Goal: Task Accomplishment & Management: Manage account settings

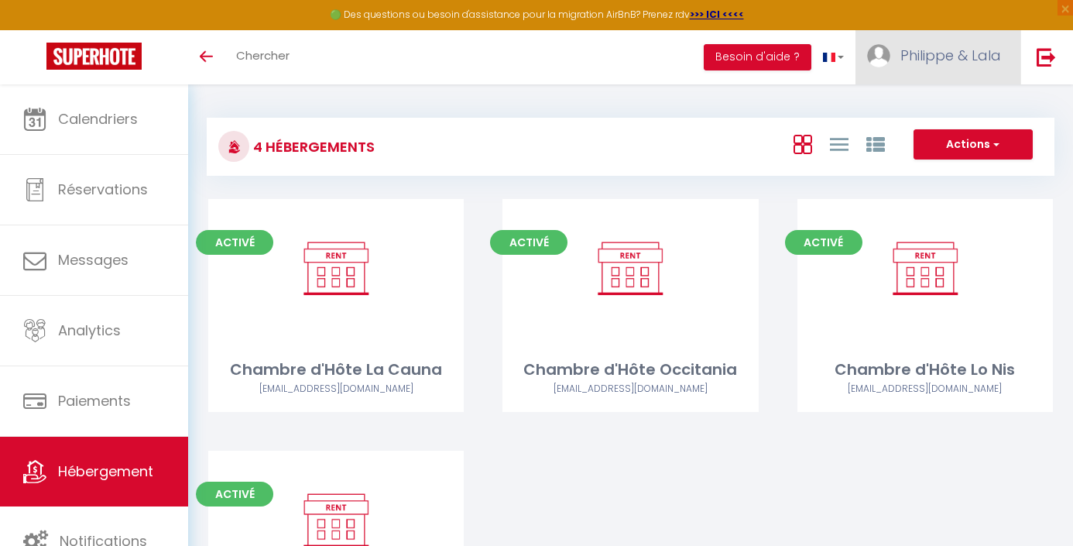
click at [951, 56] on span "Philippe & Lala" at bounding box center [950, 55] width 101 height 19
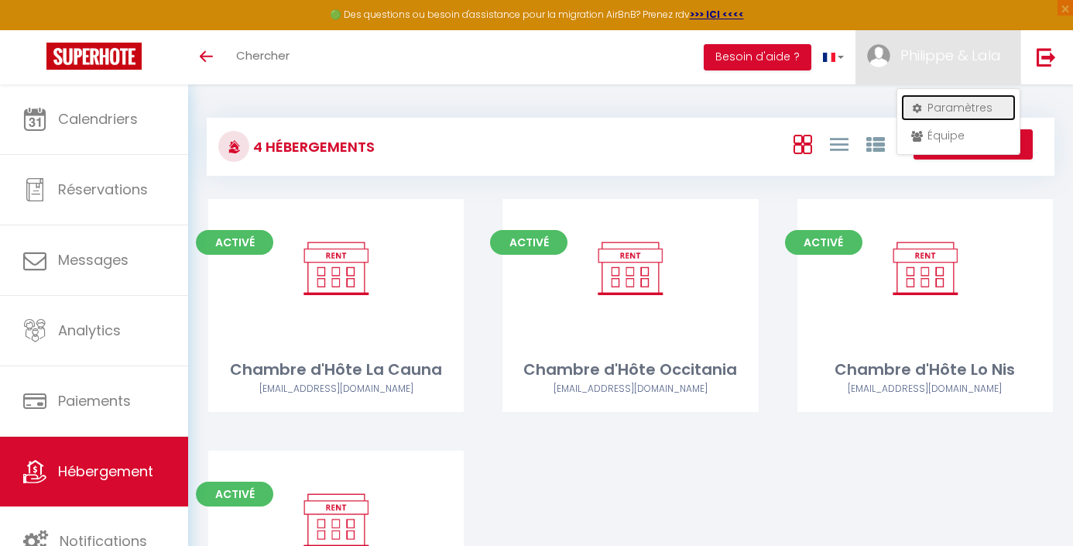
click at [943, 109] on link "Paramètres" at bounding box center [958, 107] width 115 height 26
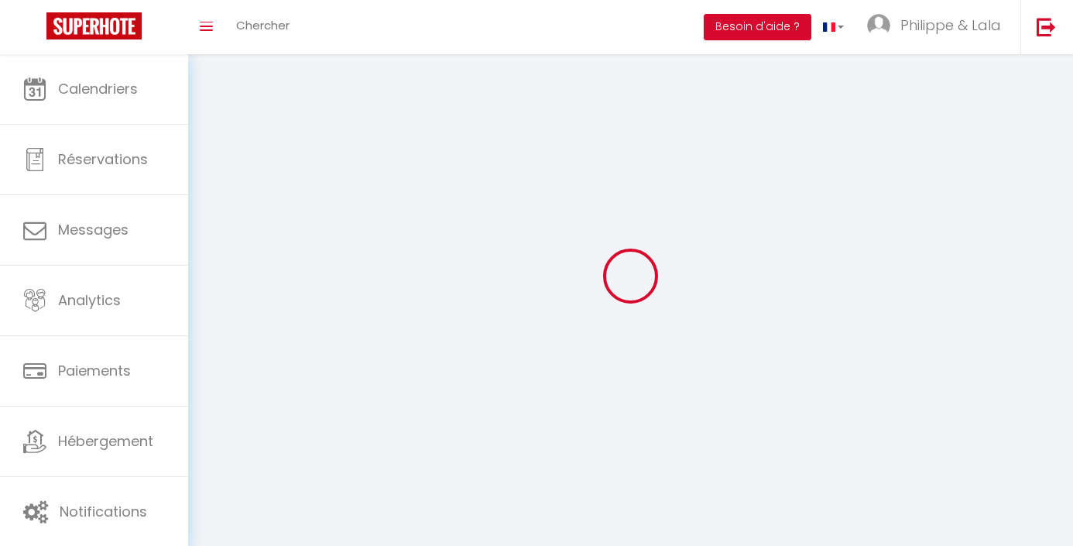
type input "Philippe & Lala"
type input "HEDDEBAUX"
type input "[PHONE_NUMBER]"
type input "[STREET_ADDRESS][PERSON_NAME]"
type input "31140"
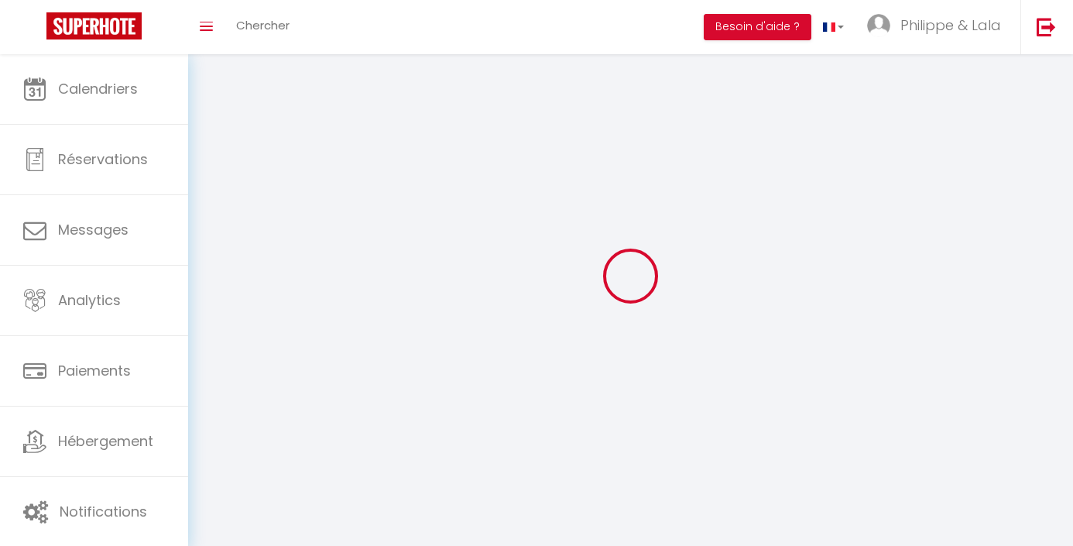
type input "PECHBONNIEU"
type input "fKkg89pSn47Ly7gGZUu55bj1T"
type input "LtEmTE5iWxUxZkaJiJicPr4Gj"
select select "28"
select select "fr"
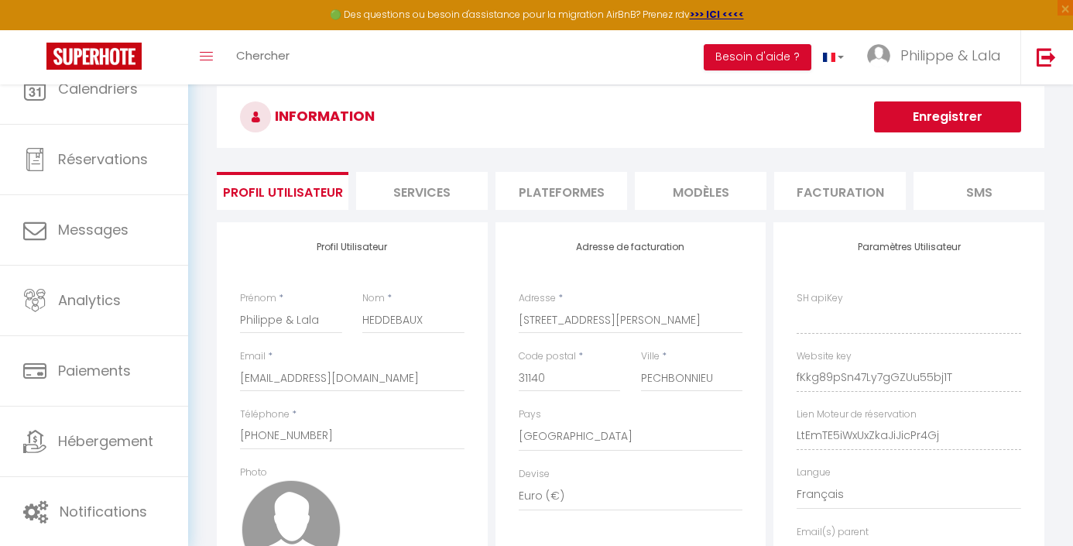
type input "fKkg89pSn47Ly7gGZUu55bj1T"
type input "LtEmTE5iWxUxZkaJiJicPr4Gj"
type input "[URL][DOMAIN_NAME]"
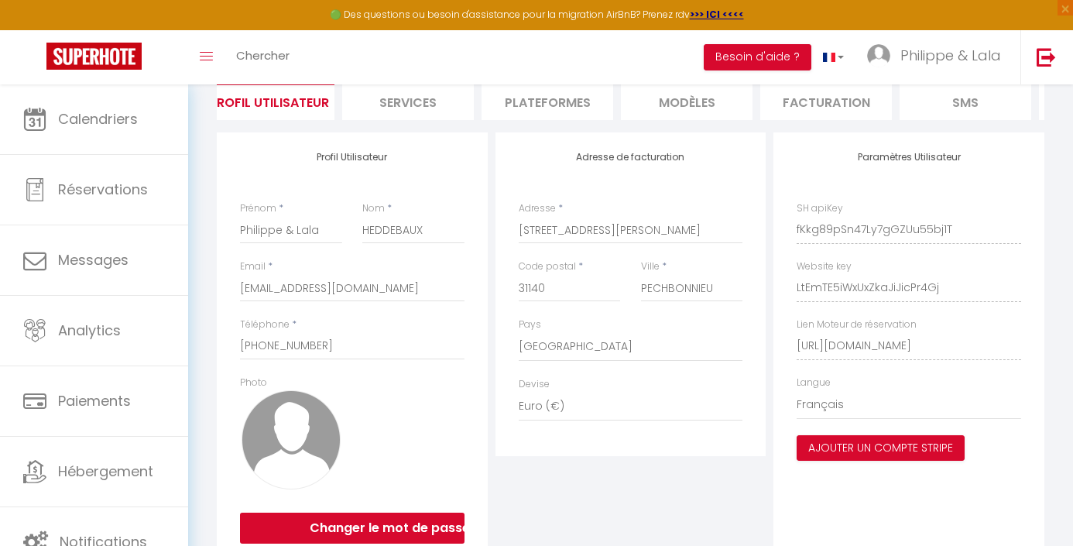
scroll to position [0, 287]
click at [273, 97] on li "Plateformes" at bounding box center [274, 101] width 132 height 38
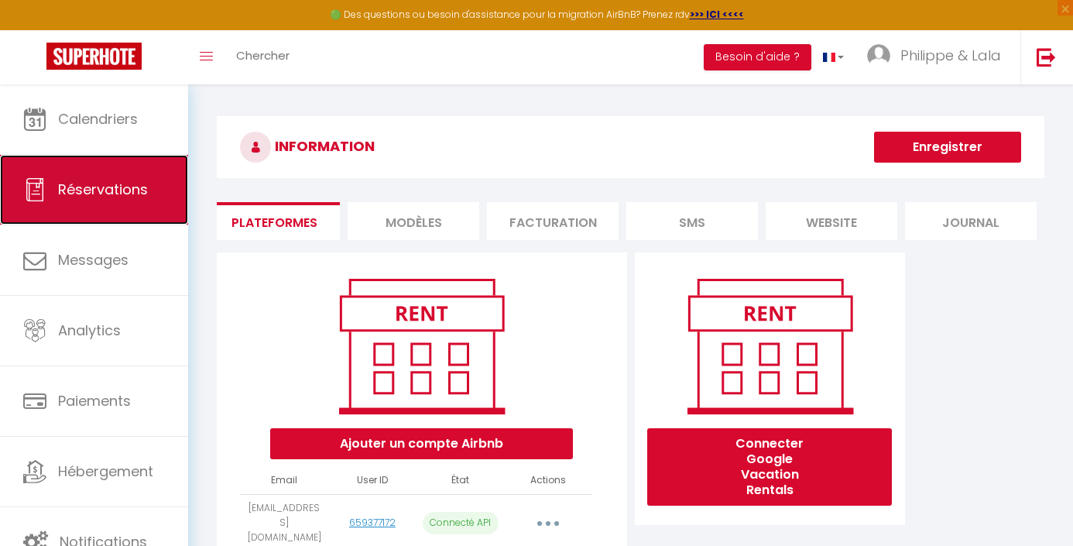
click at [100, 177] on link "Réservations" at bounding box center [94, 190] width 188 height 70
select select "not_cancelled"
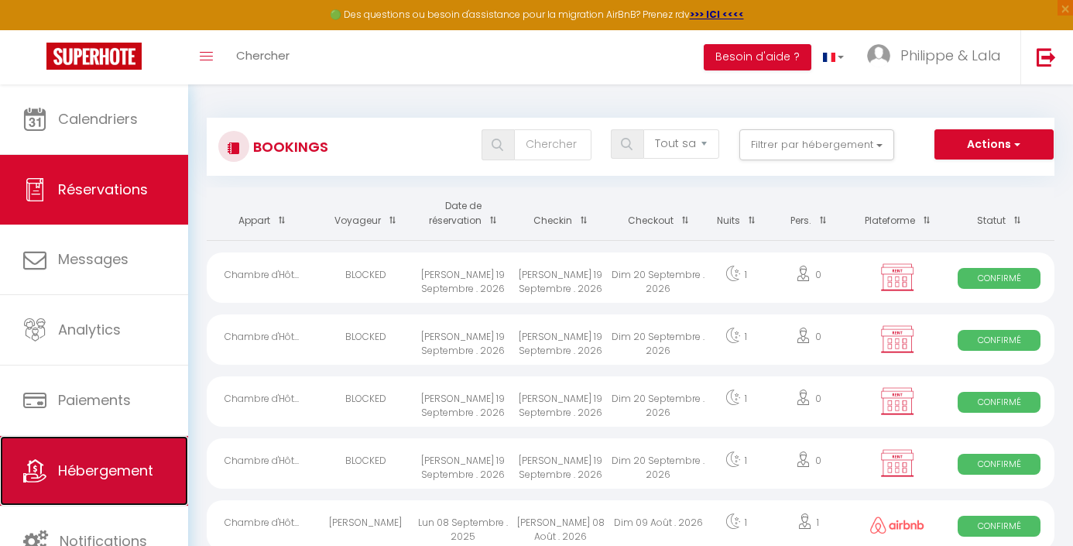
click at [79, 469] on span "Hébergement" at bounding box center [105, 470] width 95 height 19
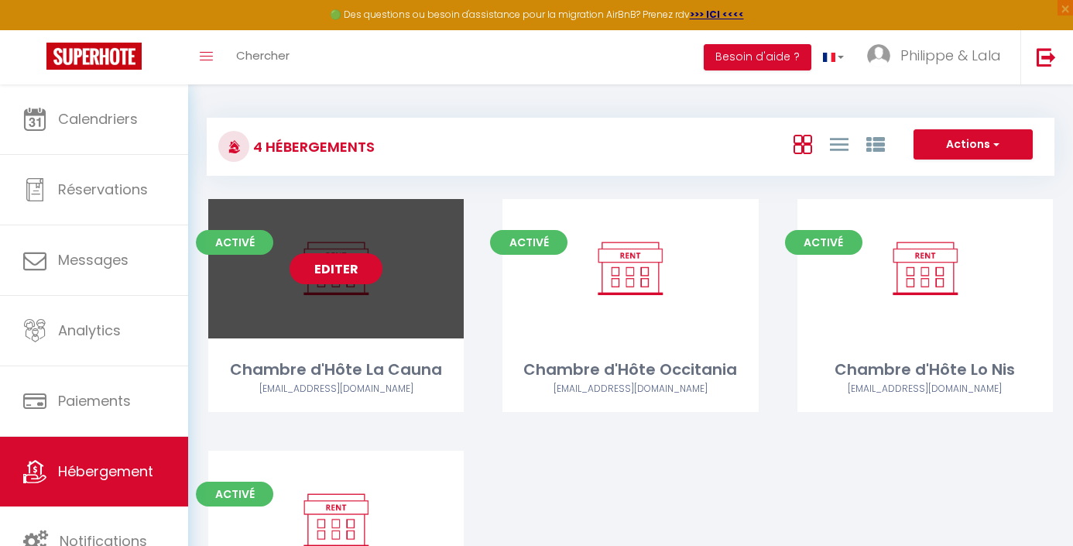
click at [336, 268] on link "Editer" at bounding box center [336, 268] width 93 height 31
select select "3"
select select "2"
select select "1"
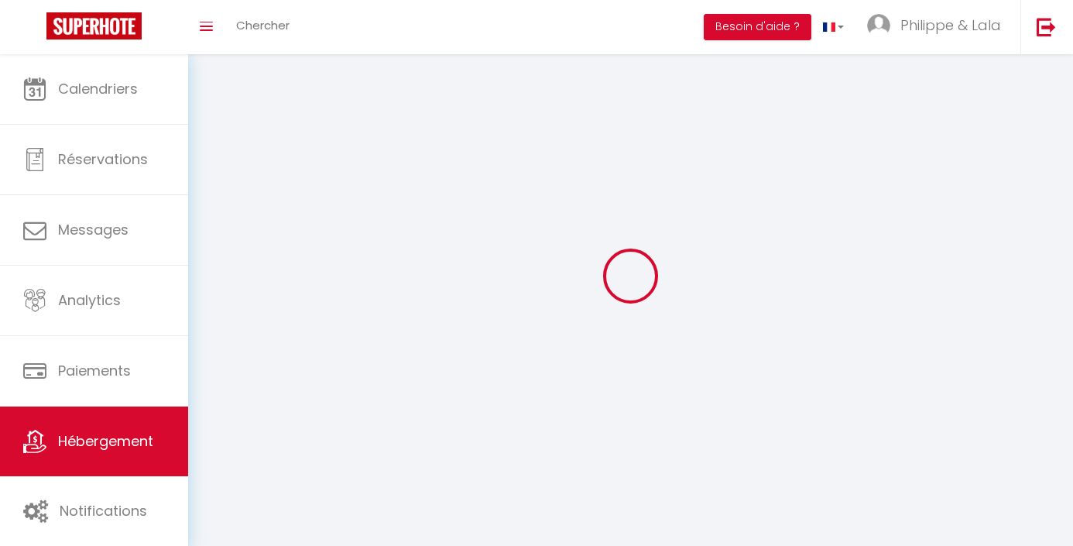
select select
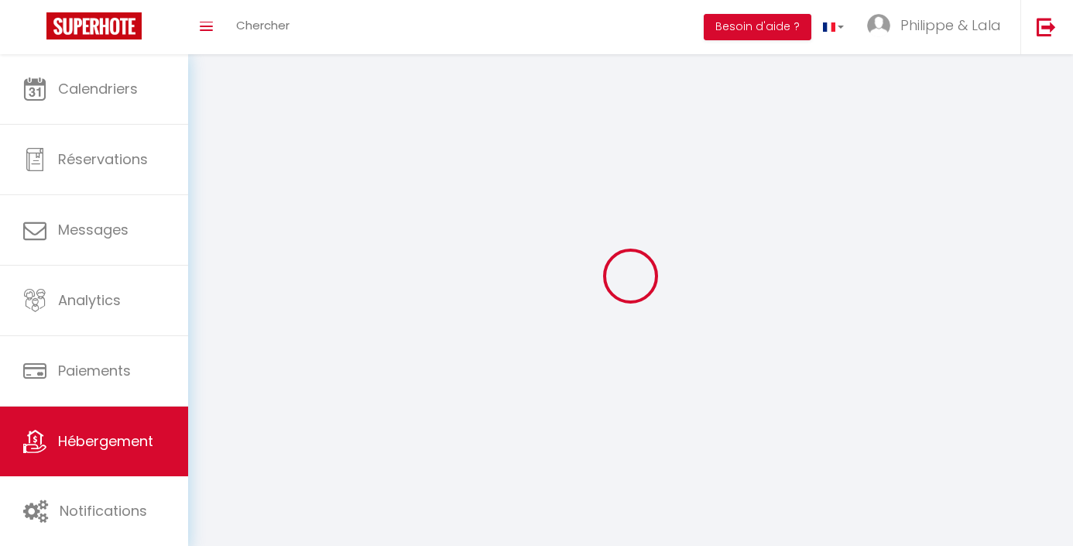
select select
checkbox input "false"
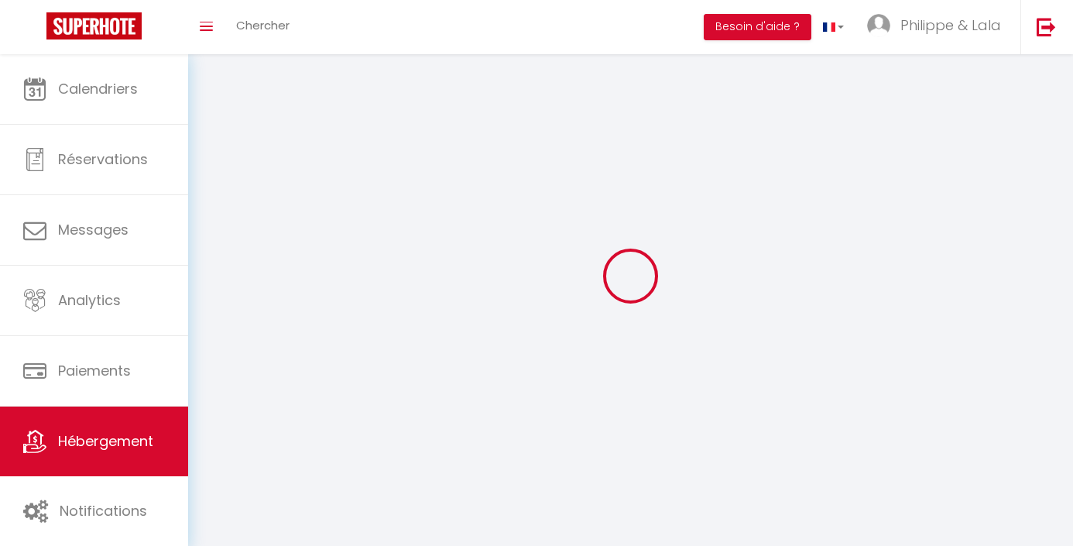
select select
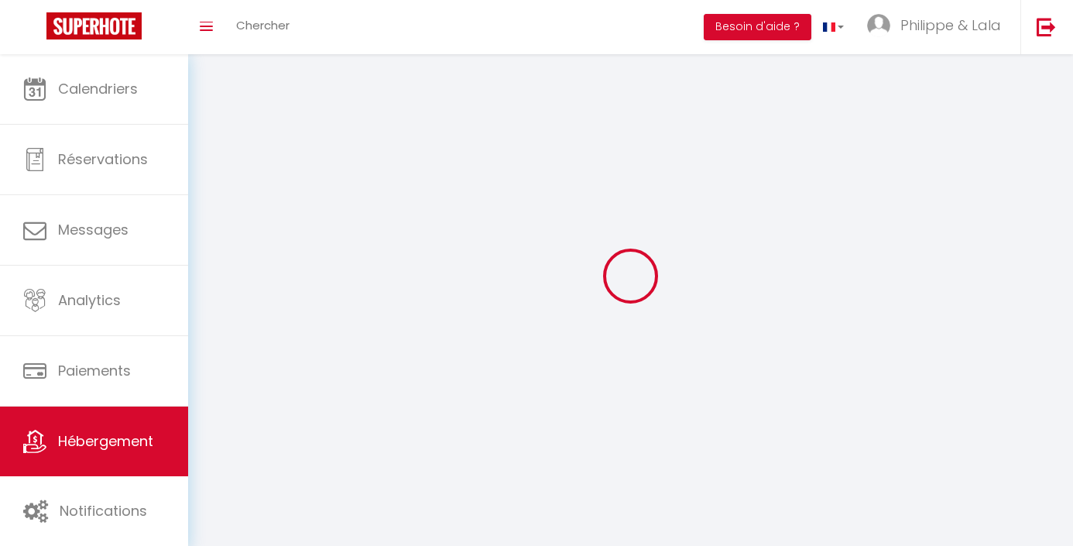
select select
checkbox input "false"
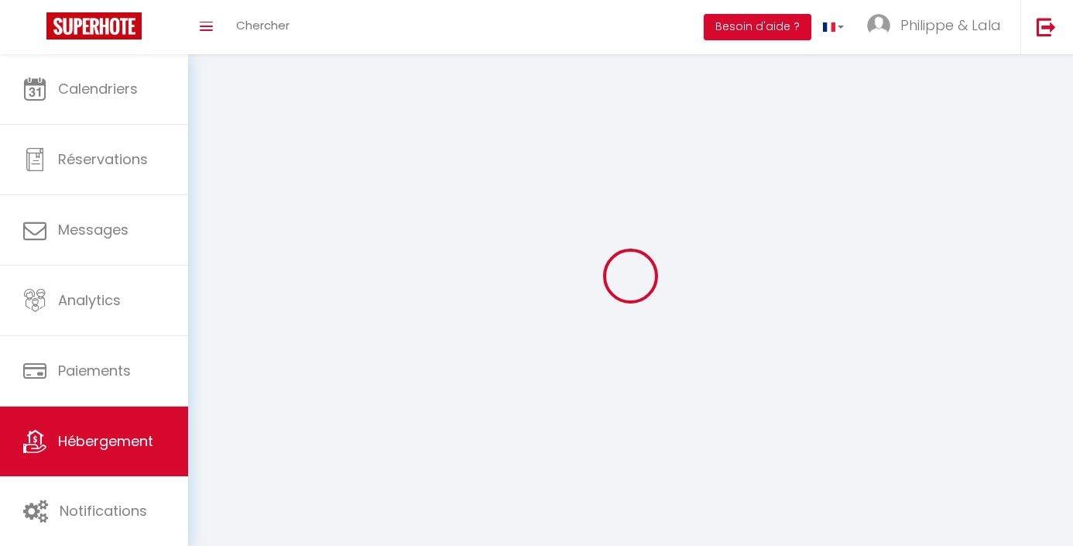
checkbox input "false"
select select
select select "1"
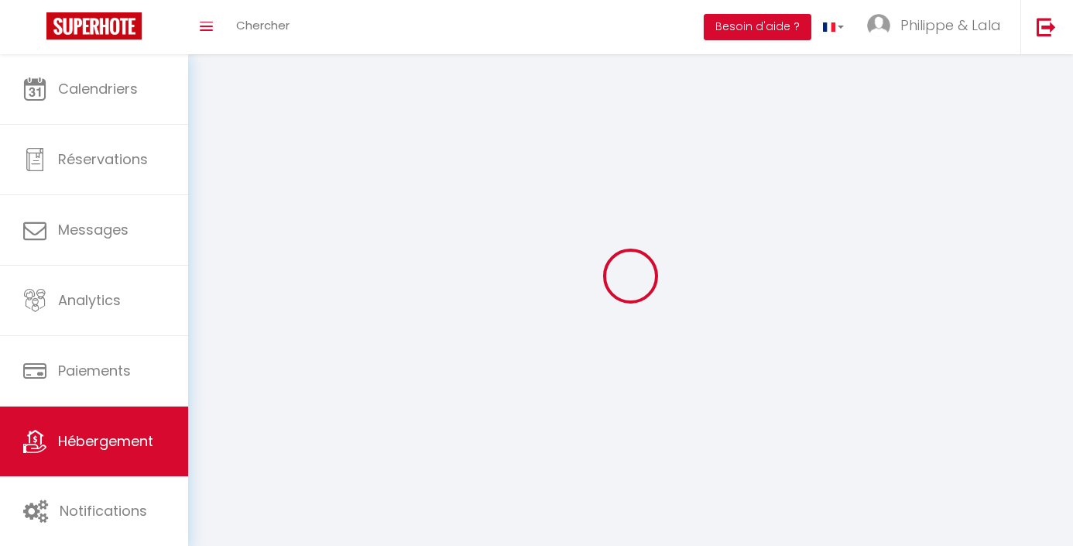
select select "28"
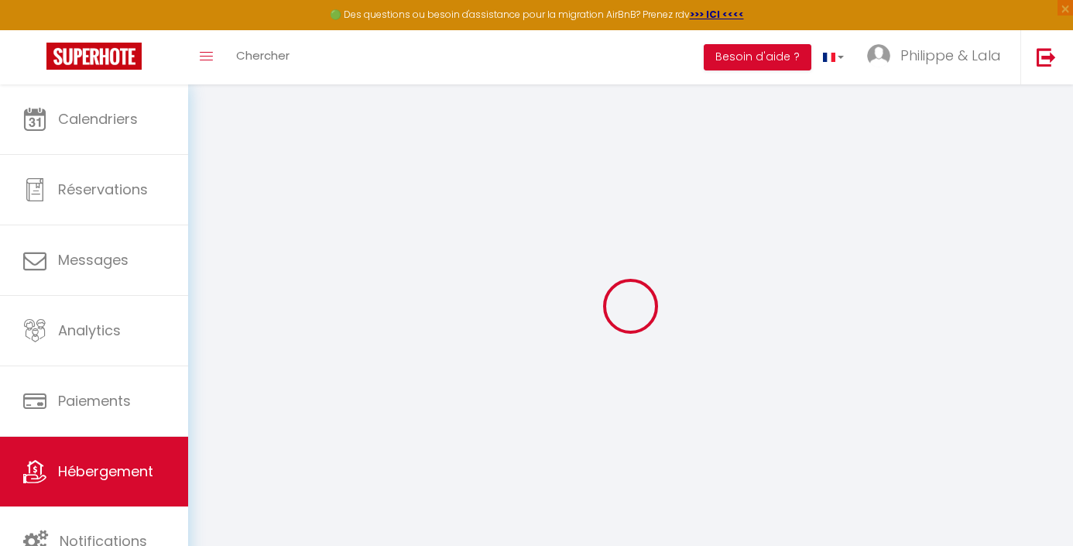
select select
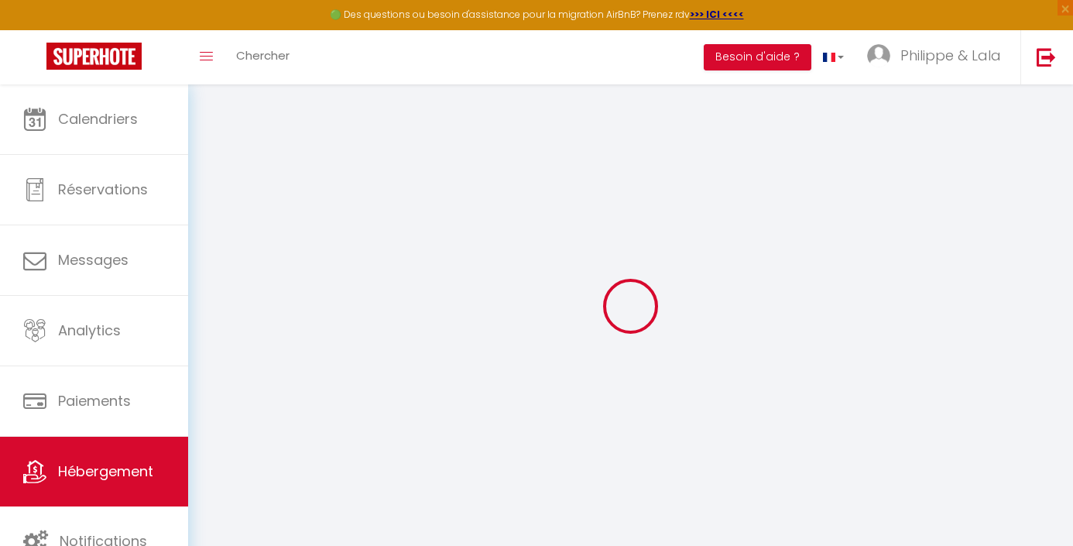
select select
checkbox input "false"
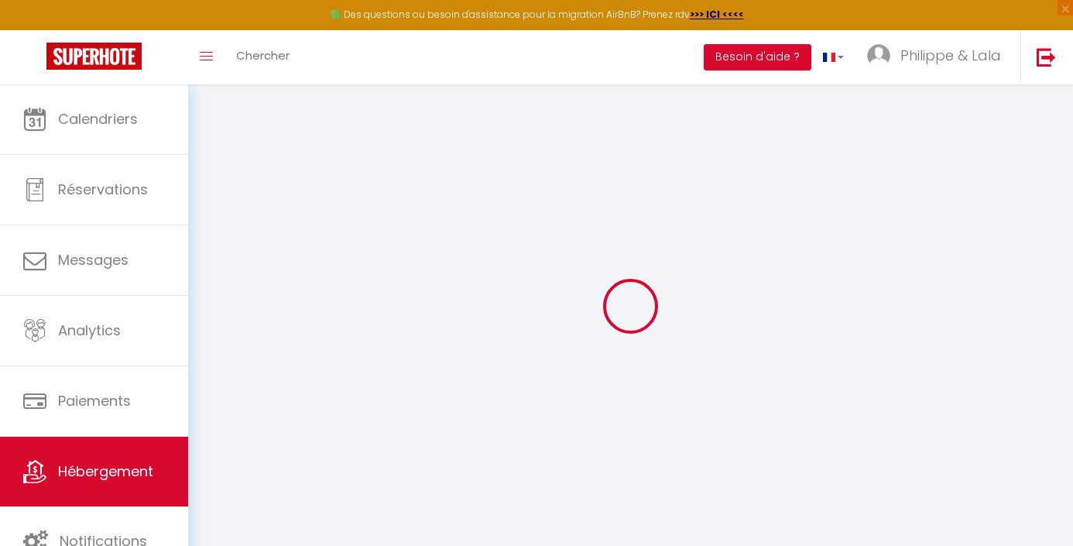
select select
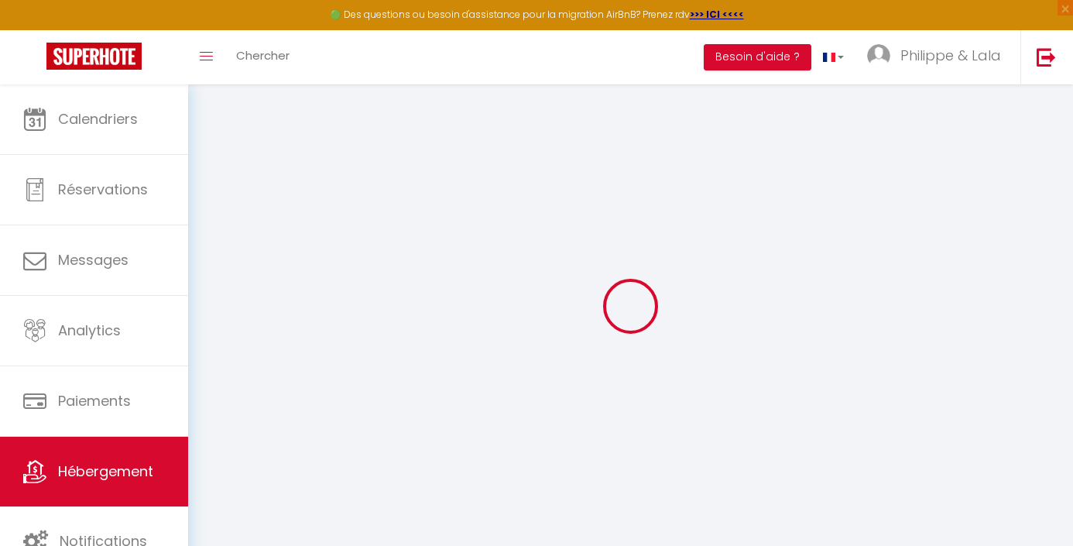
select select
checkbox input "false"
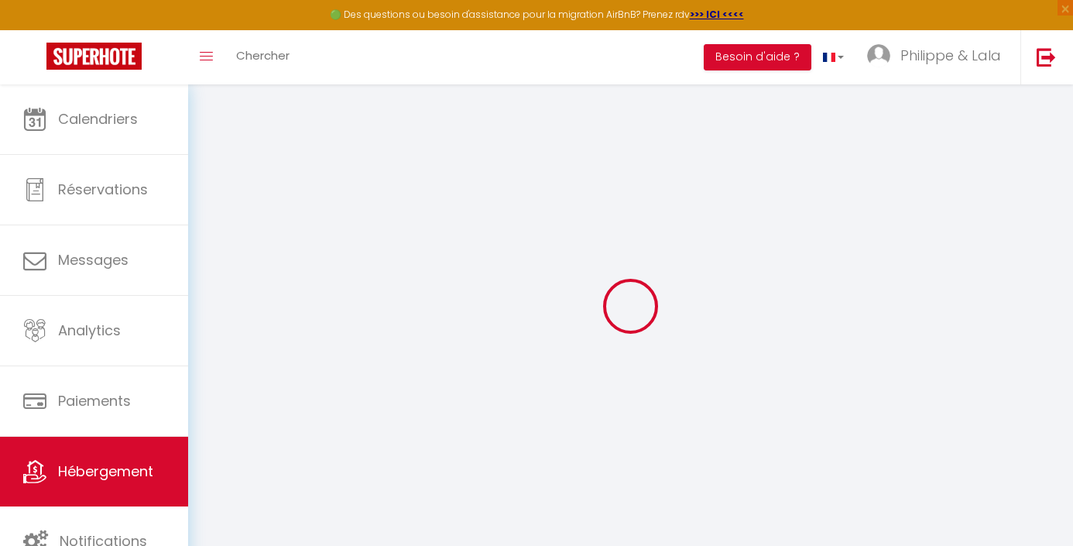
checkbox input "false"
select select
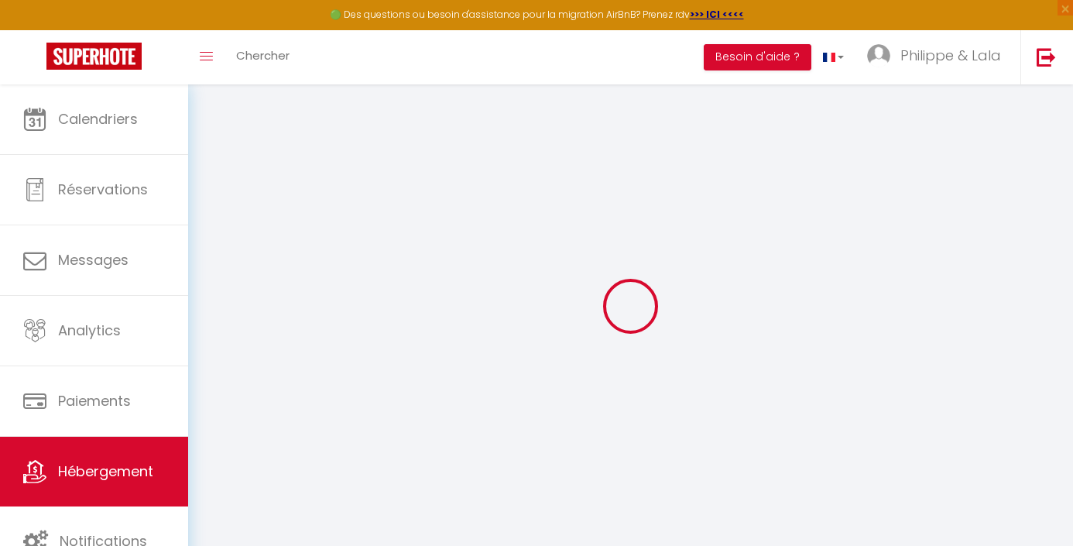
select select
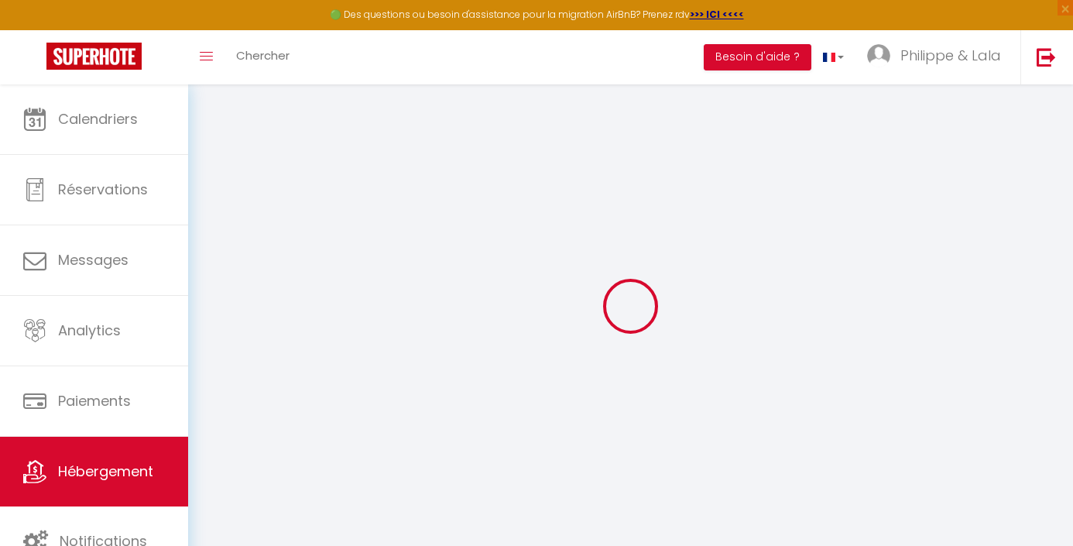
checkbox input "false"
select select
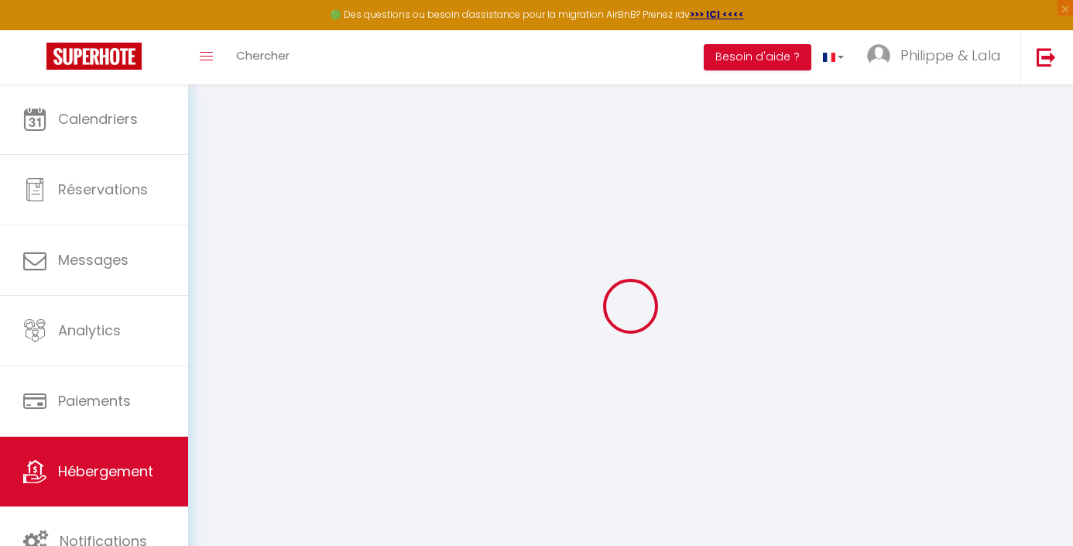
select select
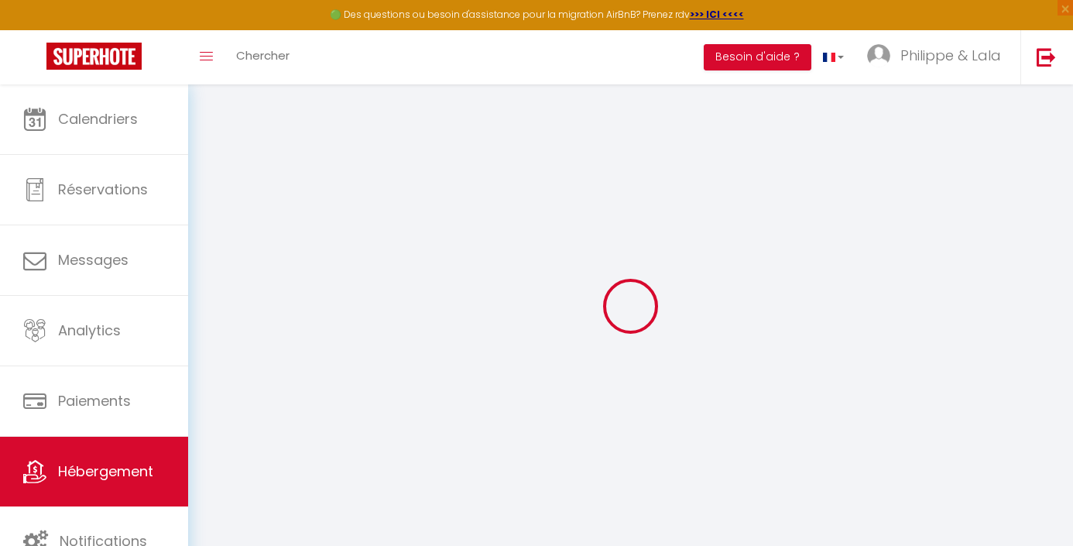
select select
checkbox input "false"
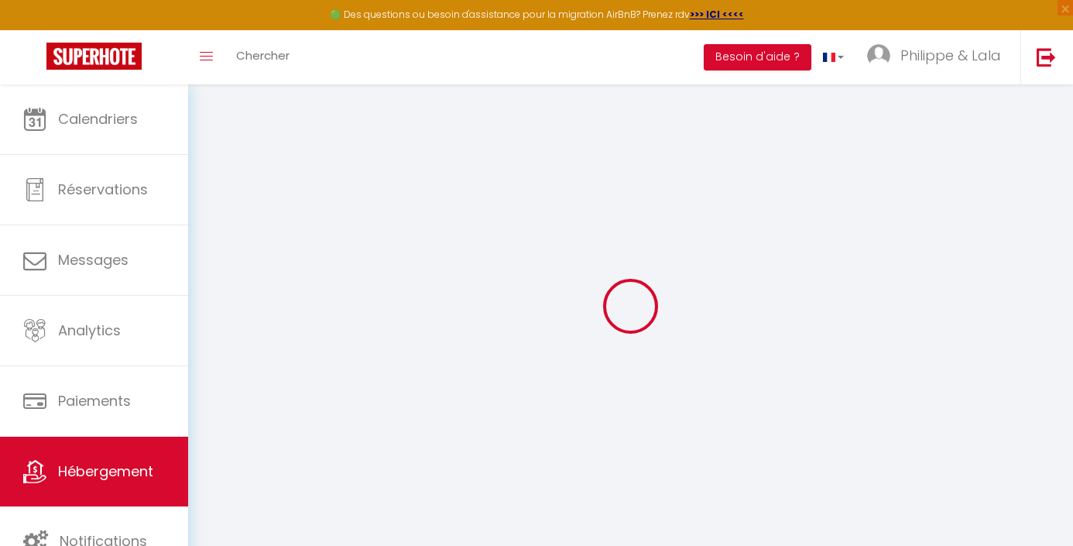
checkbox input "false"
select select
type input "Chambre d'Hôte La Cauna"
select select "bnb"
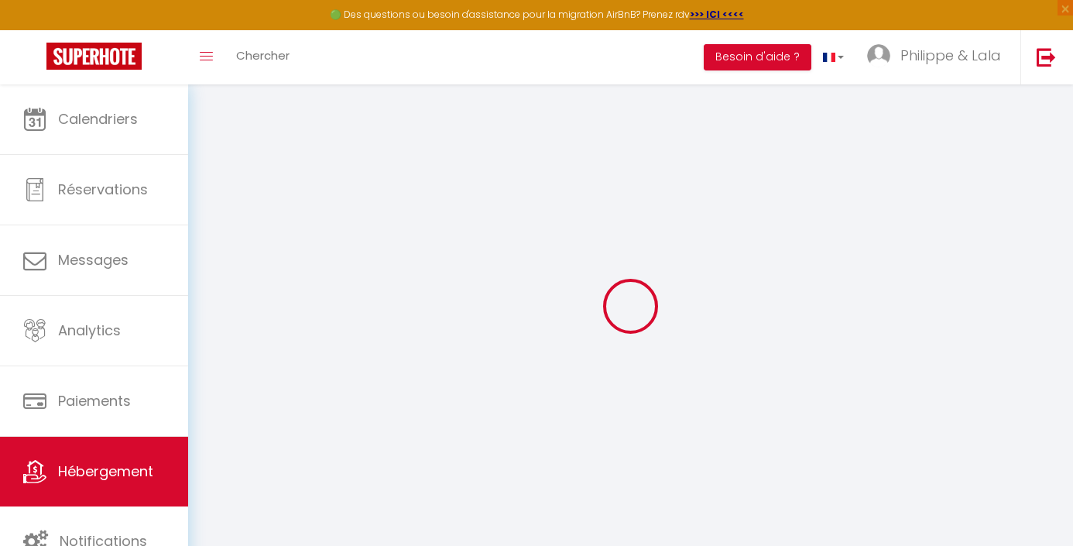
select select "2"
type input "70"
select select
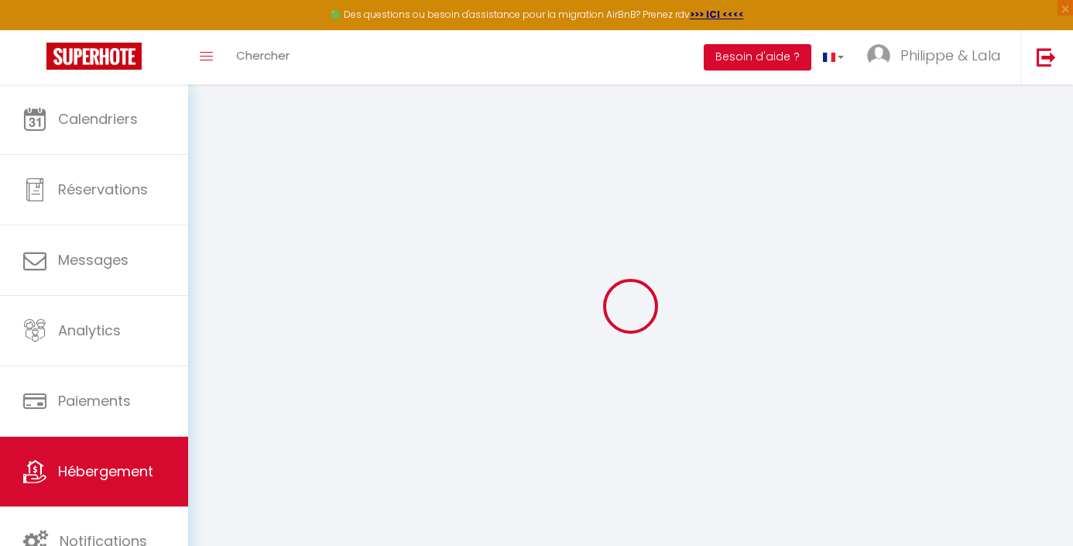
select select
type input "10 Chemin [PERSON_NAME]"
type input "31140"
type input "Pechbonnieu"
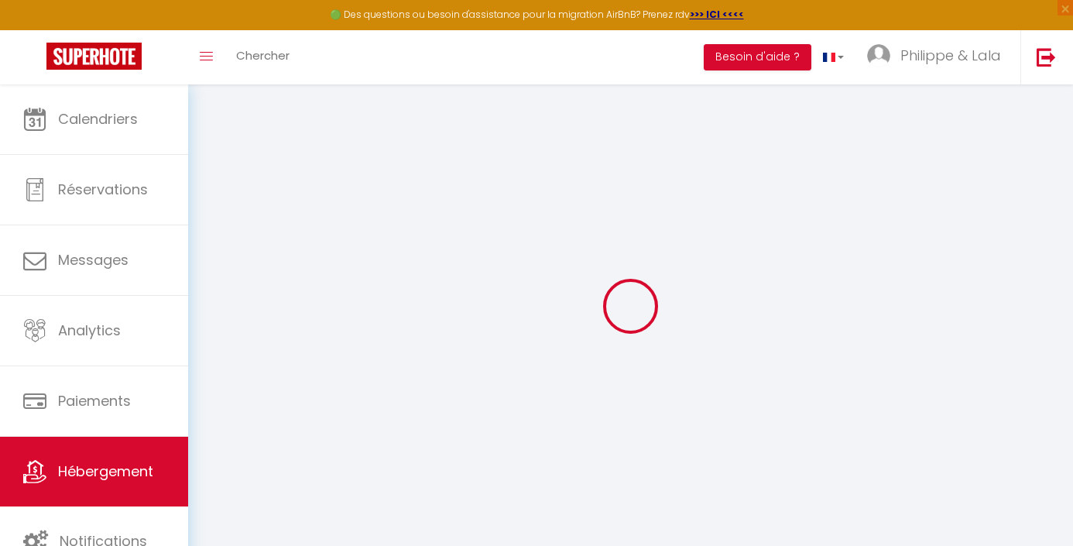
type input "[EMAIL_ADDRESS][DOMAIN_NAME]"
select select
checkbox input "false"
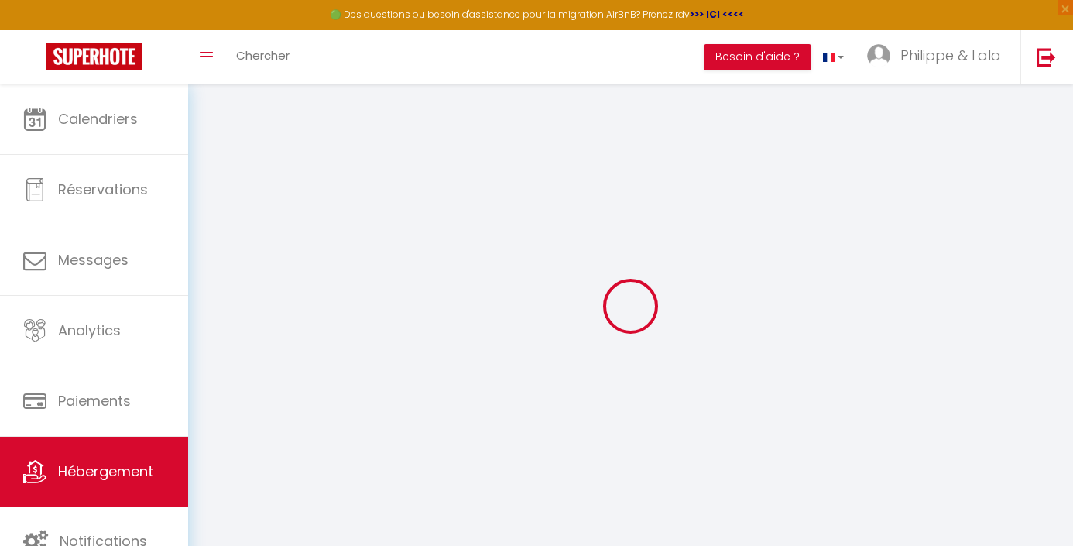
checkbox input "false"
select select
type input "0"
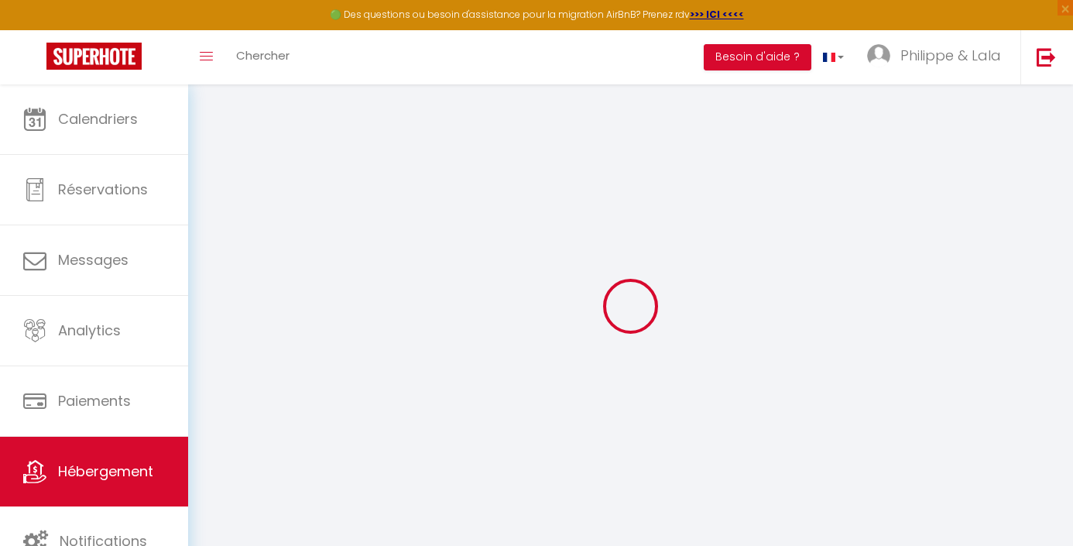
type input "0"
select select
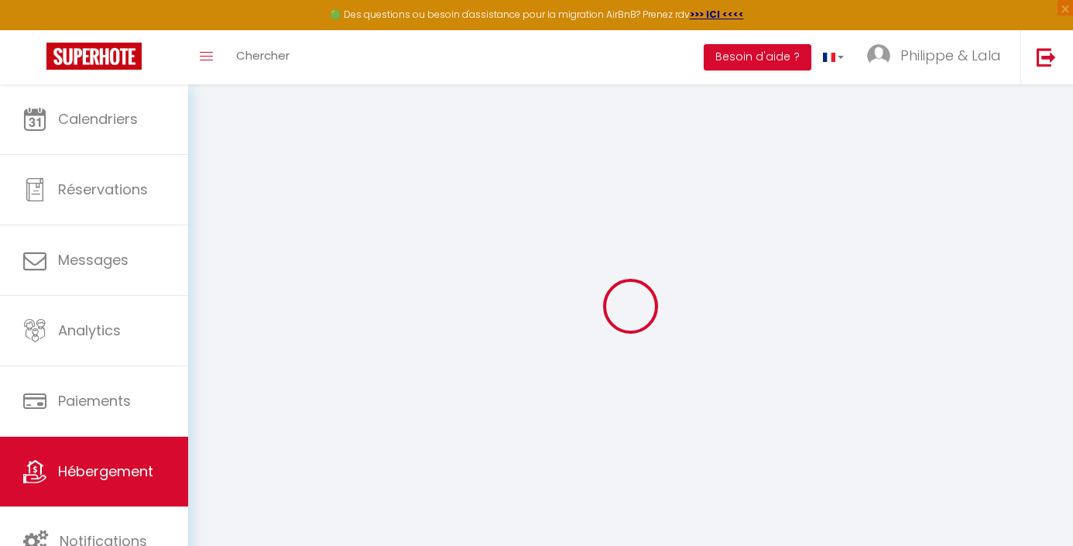
select select
checkbox input "false"
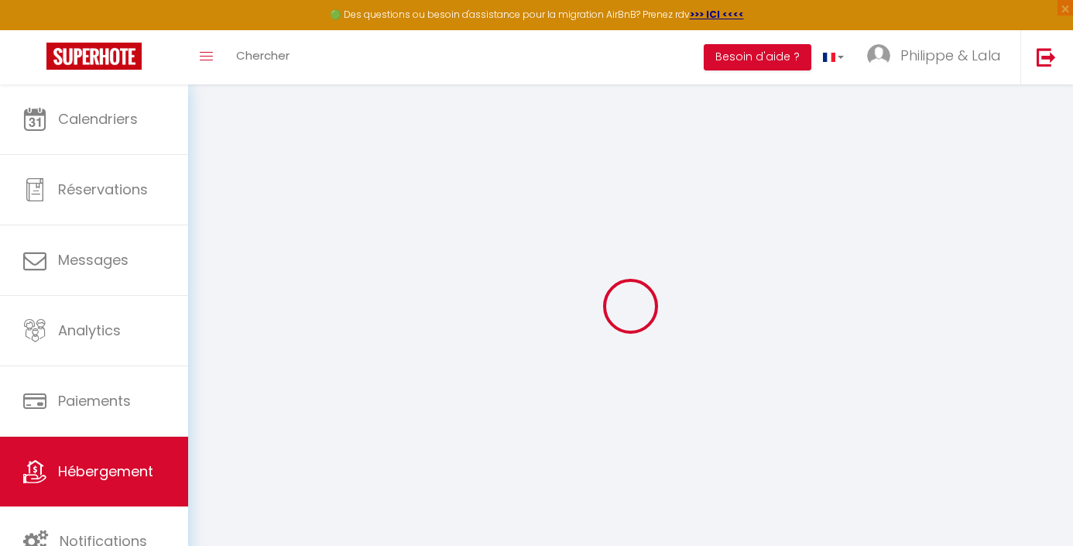
checkbox input "false"
select select
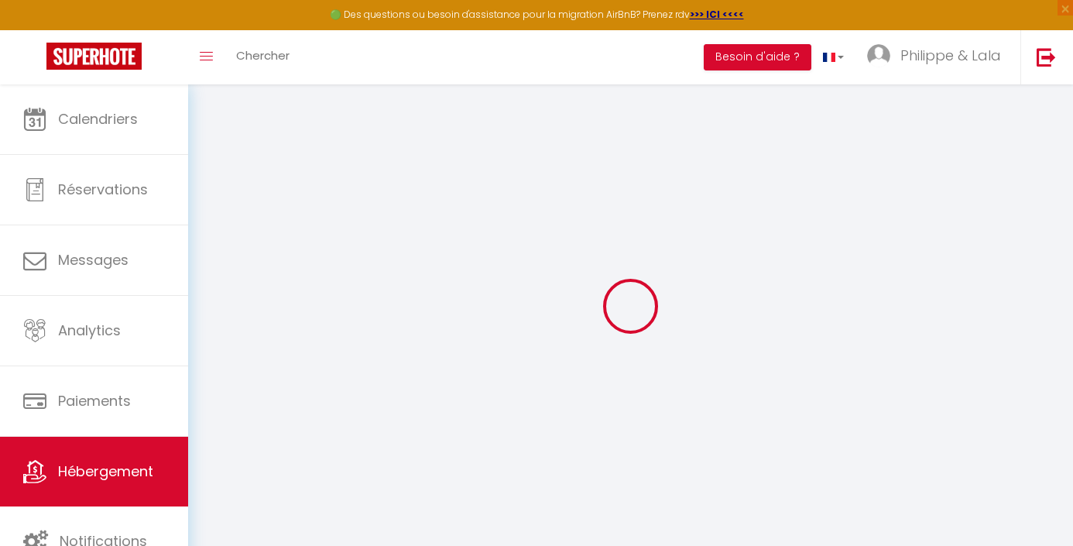
select select
checkbox input "false"
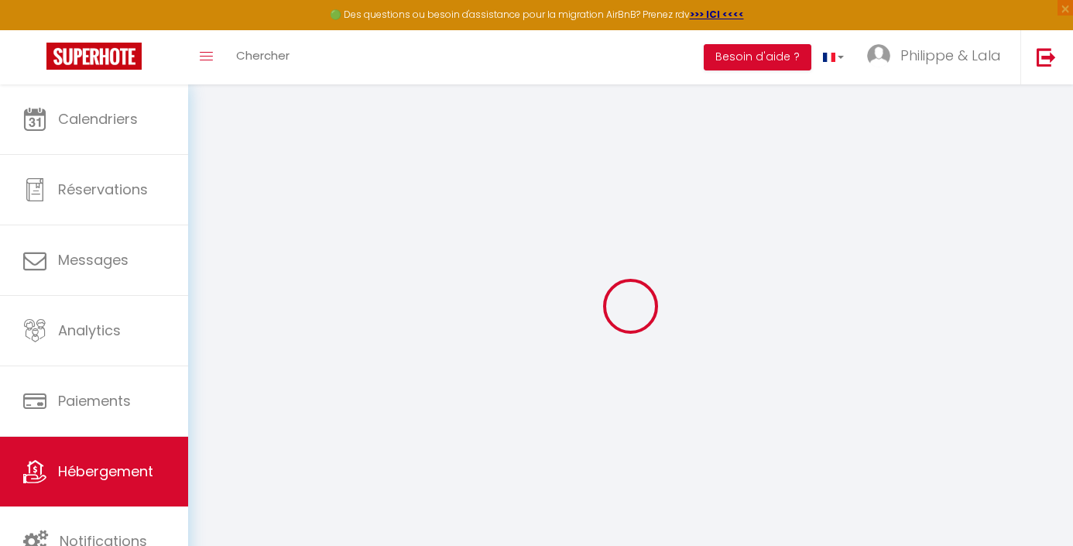
checkbox input "false"
select select
checkbox input "false"
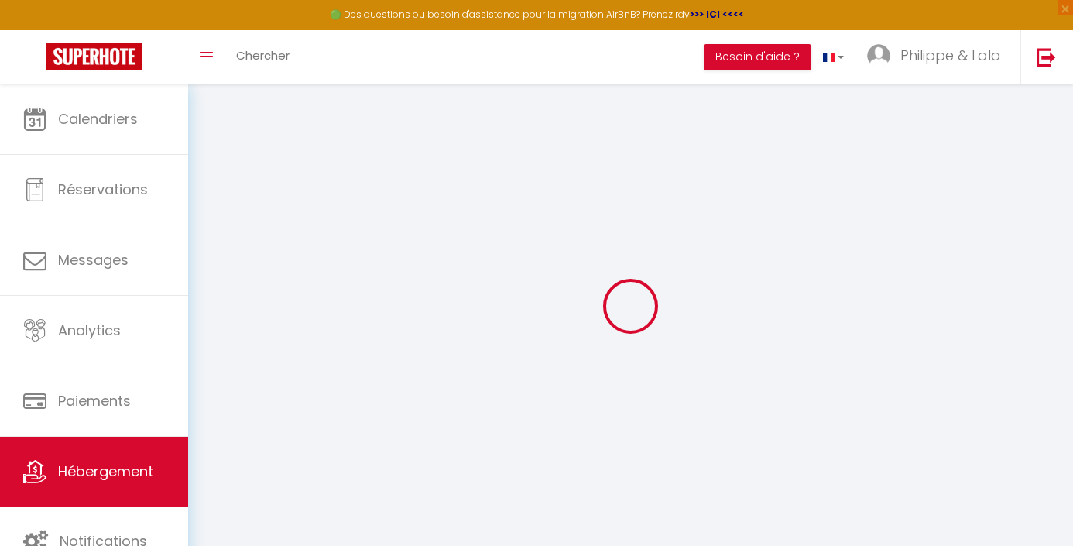
checkbox input "false"
select select
checkbox input "false"
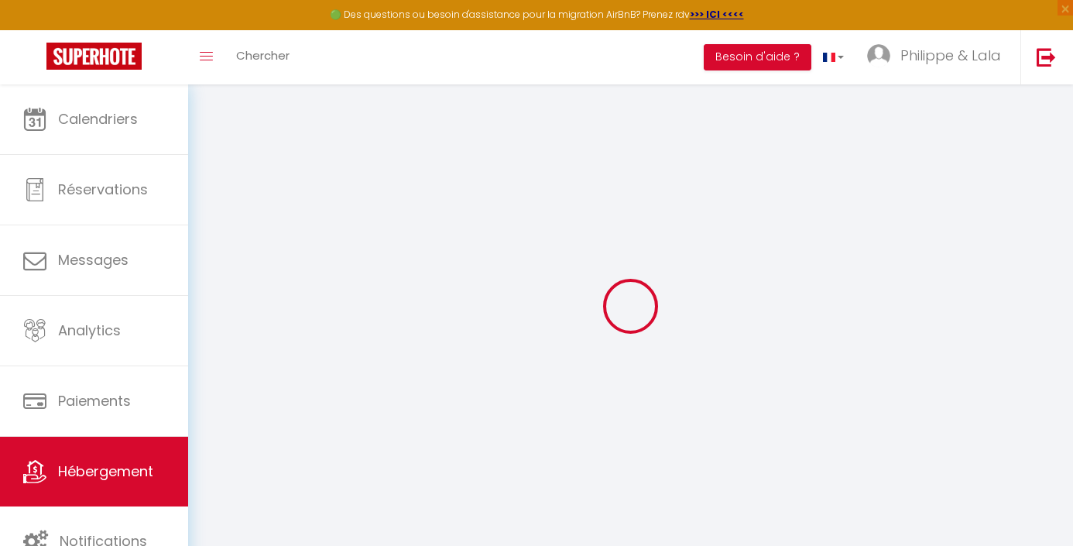
checkbox input "false"
select select "16:00"
select select "23:45"
select select "11:00"
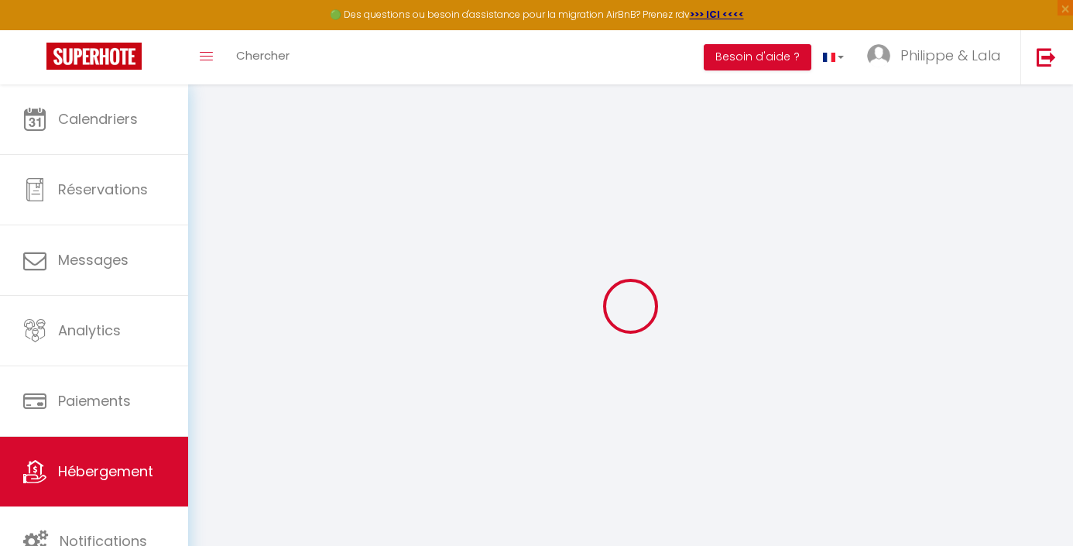
select select "30"
select select "120"
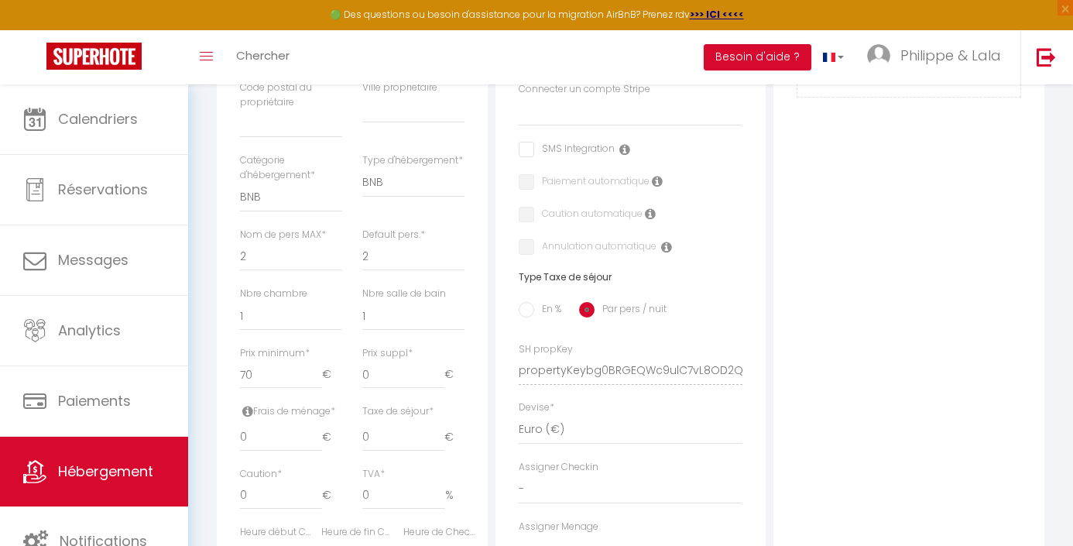
scroll to position [449, 0]
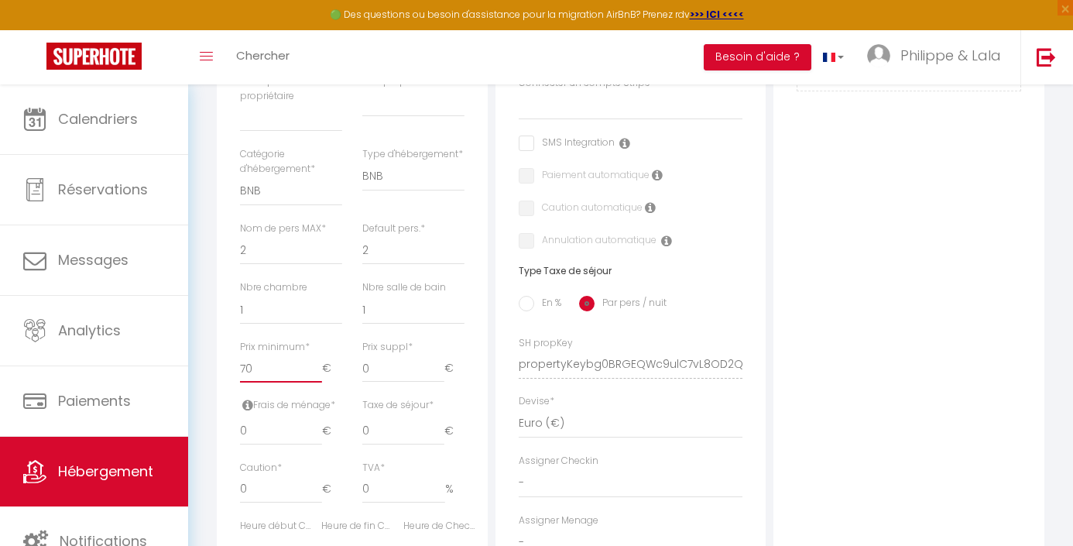
click at [259, 380] on input "70" at bounding box center [281, 369] width 82 height 28
type input "7"
select select
checkbox input "false"
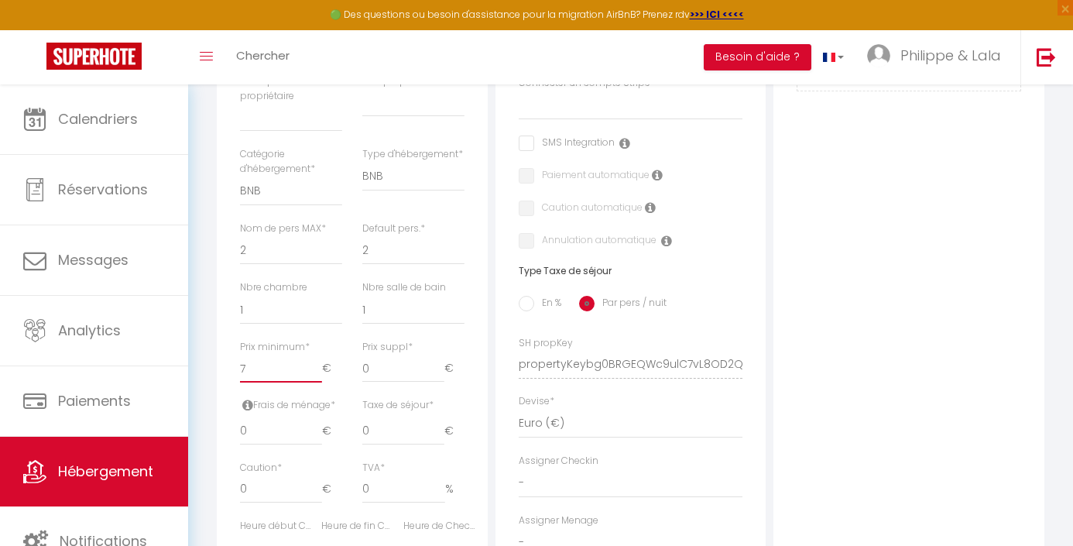
checkbox input "false"
select select
checkbox input "false"
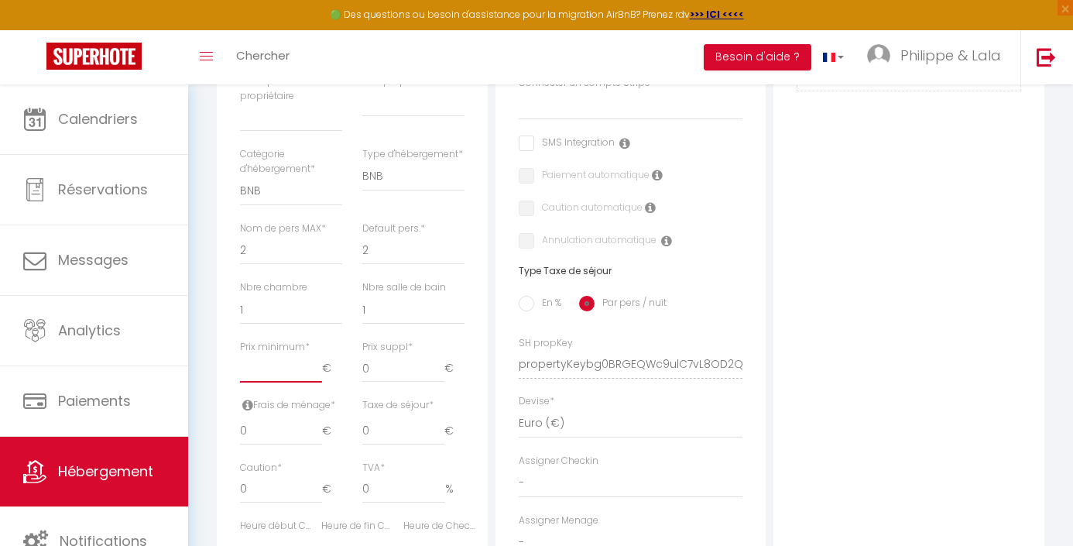
checkbox input "false"
type input "6"
select select
checkbox input "false"
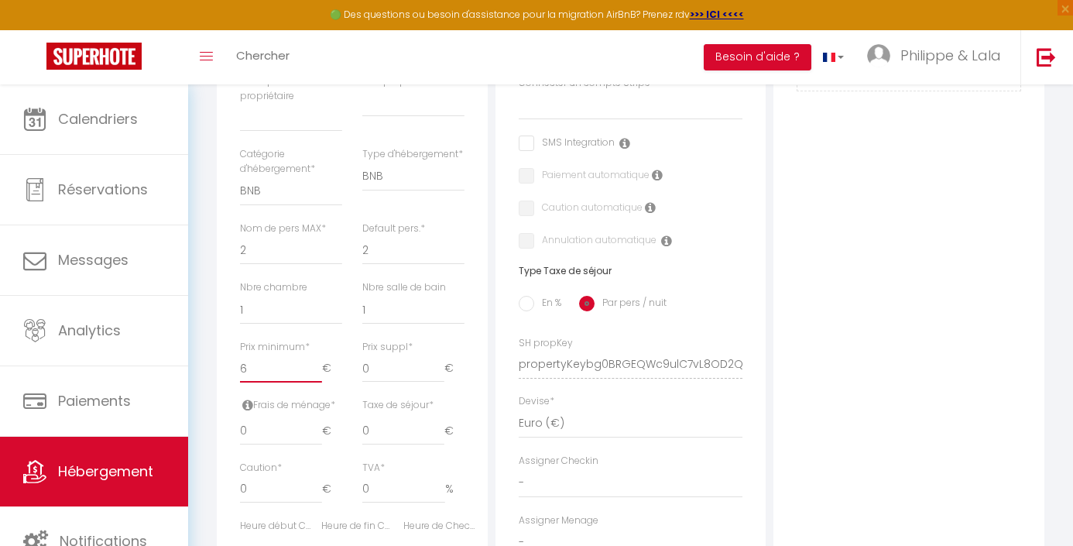
checkbox input "false"
type input "63"
select select
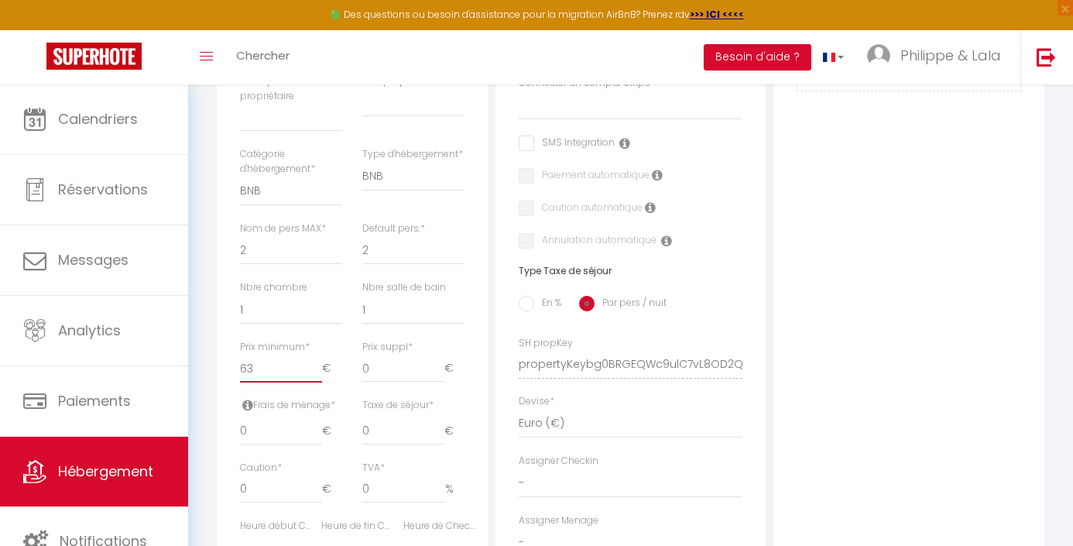
checkbox input "false"
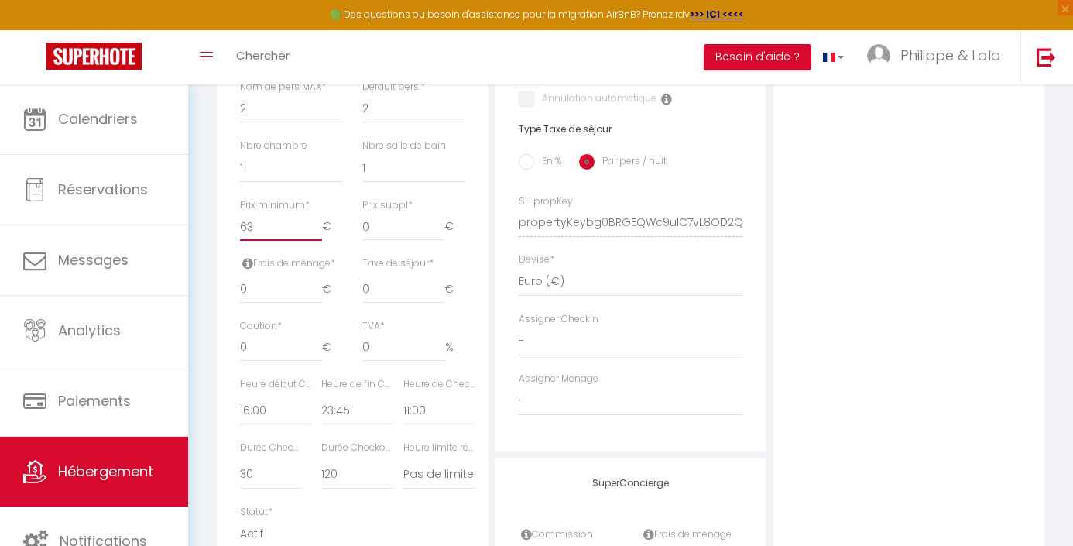
scroll to position [593, 0]
click input "Enregistrer" at bounding box center [0, 0] width 0 height 0
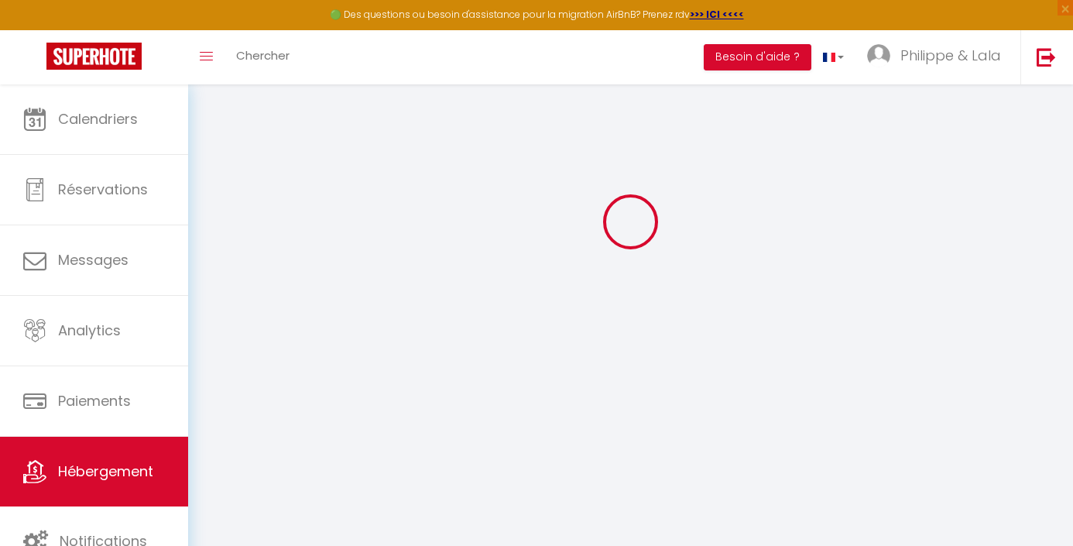
scroll to position [84, 0]
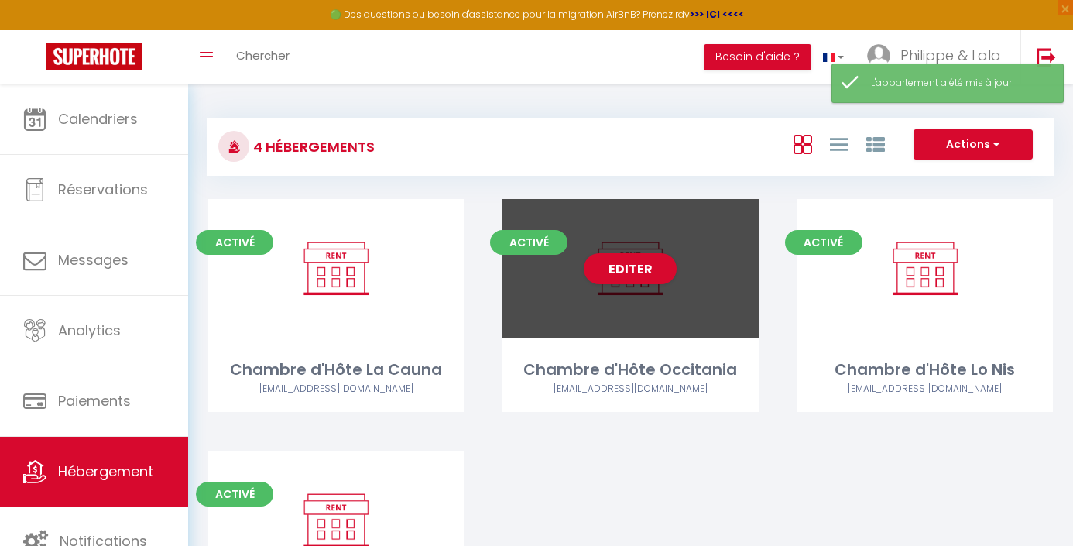
click at [625, 369] on div "Chambre d'Hôte Occitania" at bounding box center [631, 370] width 256 height 24
select select "3"
select select "2"
select select "1"
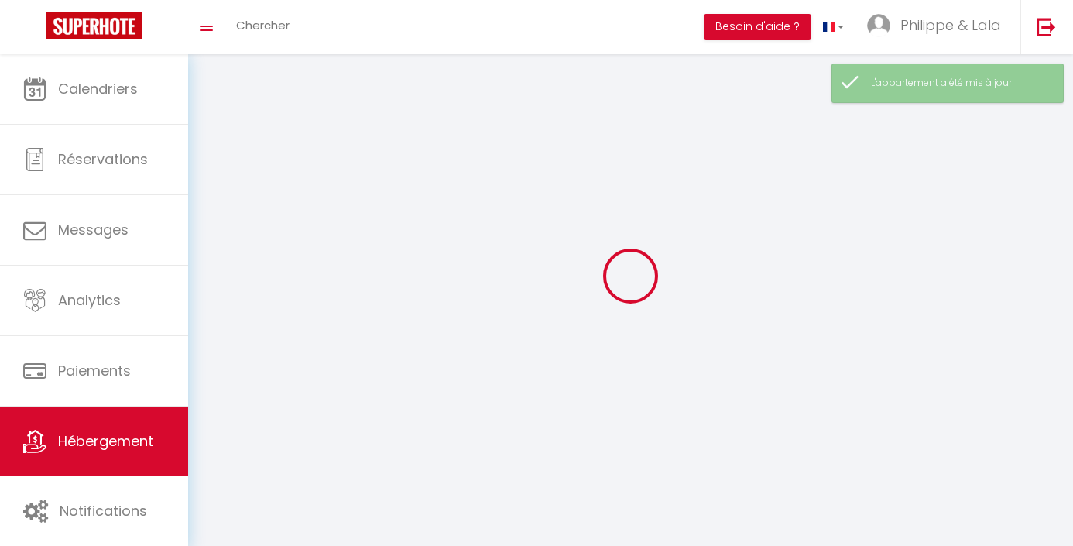
click at [625, 369] on div at bounding box center [631, 276] width 848 height 406
select select
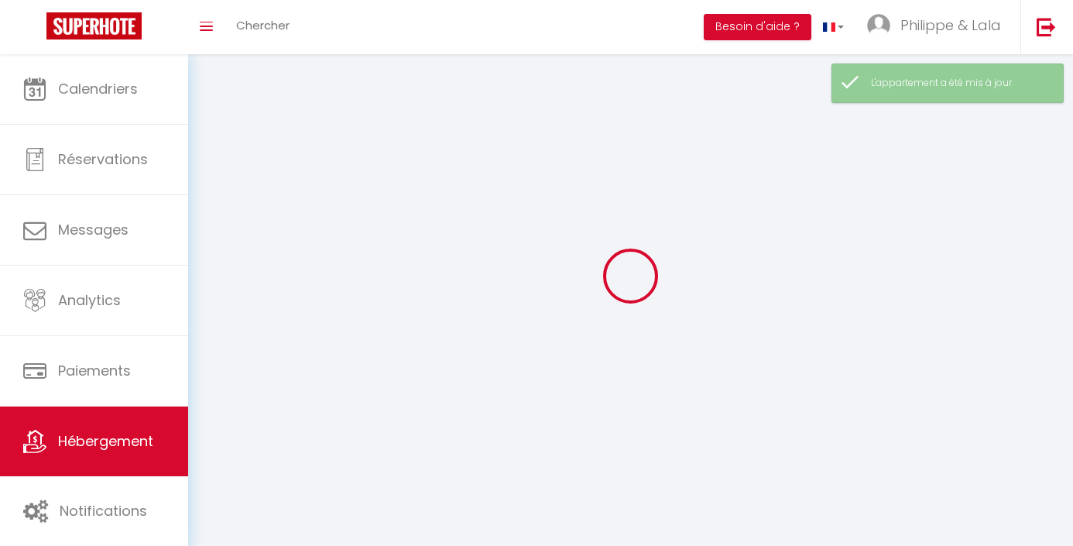
select select
checkbox input "false"
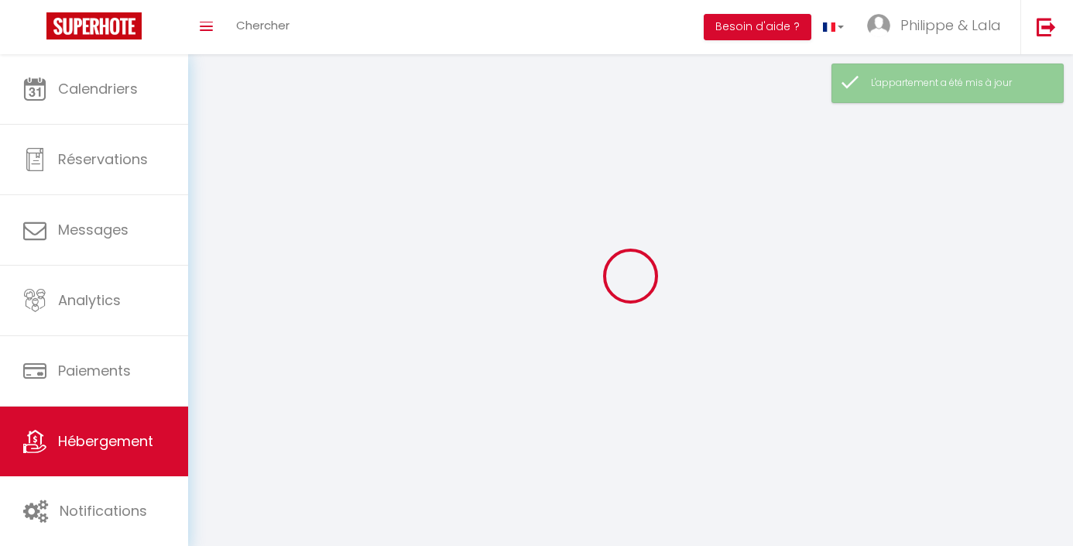
checkbox input "false"
select select
select select "1"
select select "28"
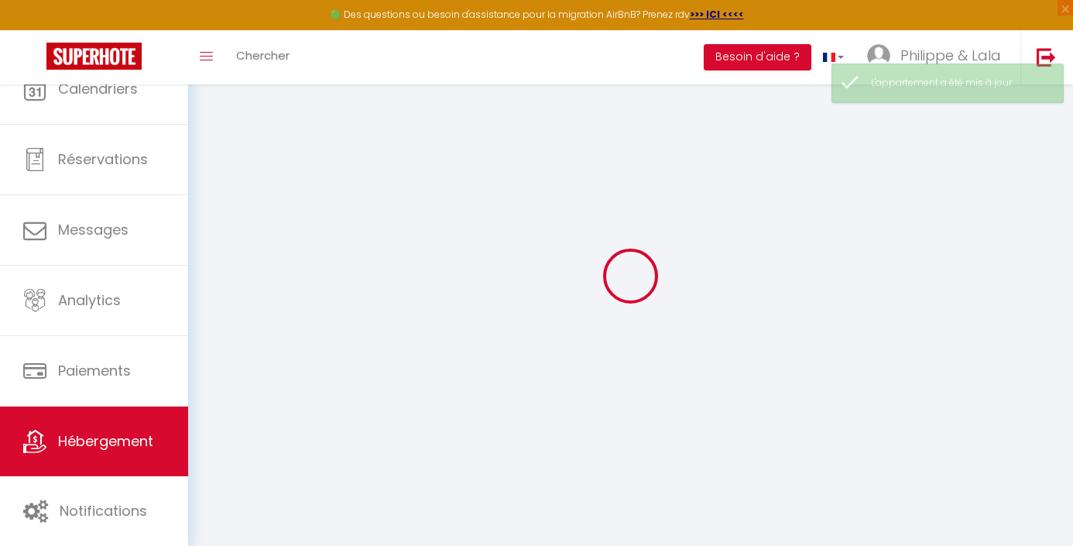
select select
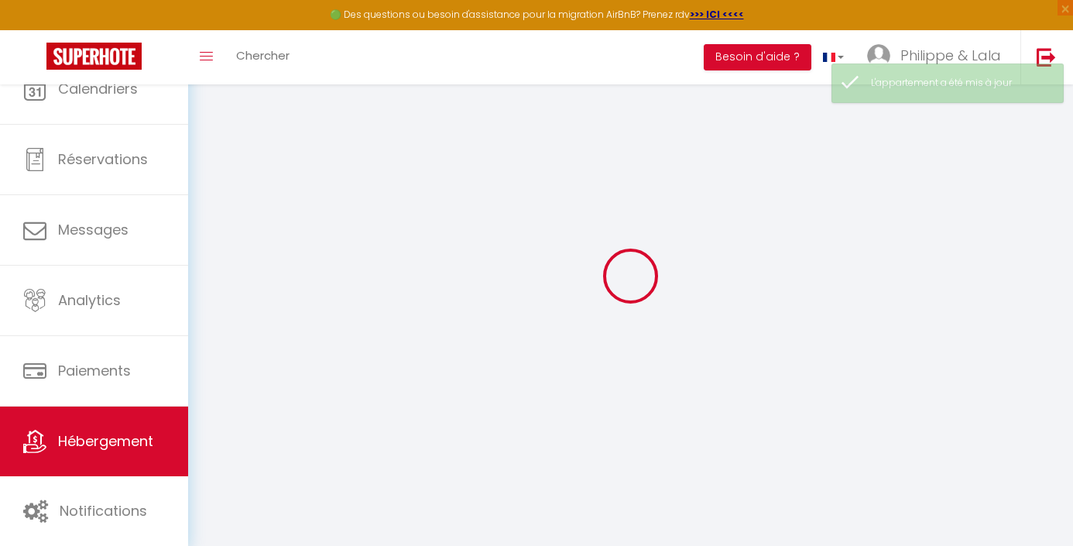
select select
checkbox input "false"
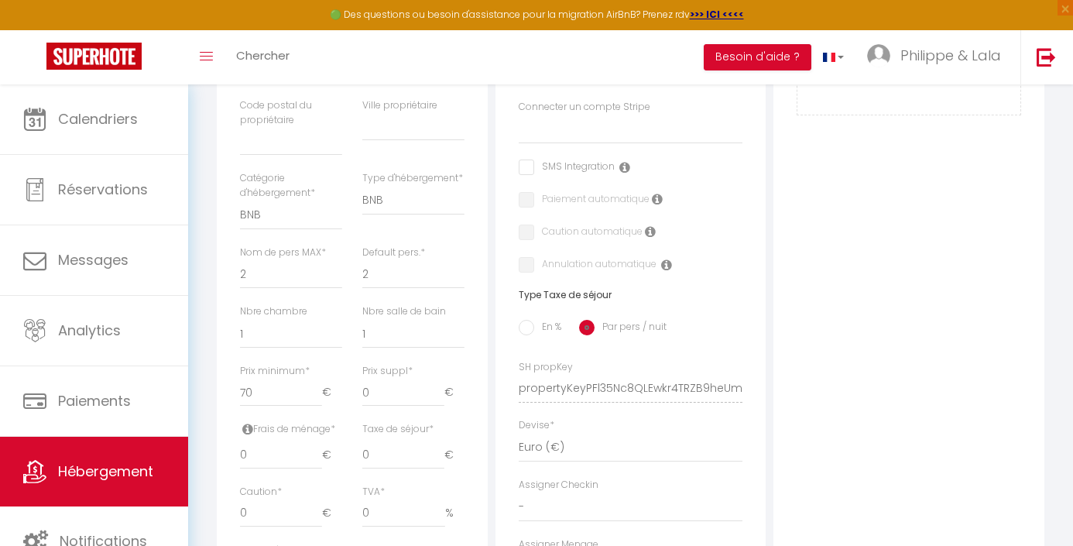
scroll to position [427, 0]
click at [263, 404] on input "70" at bounding box center [281, 390] width 82 height 28
click input "Enregistrer" at bounding box center [0, 0] width 0 height 0
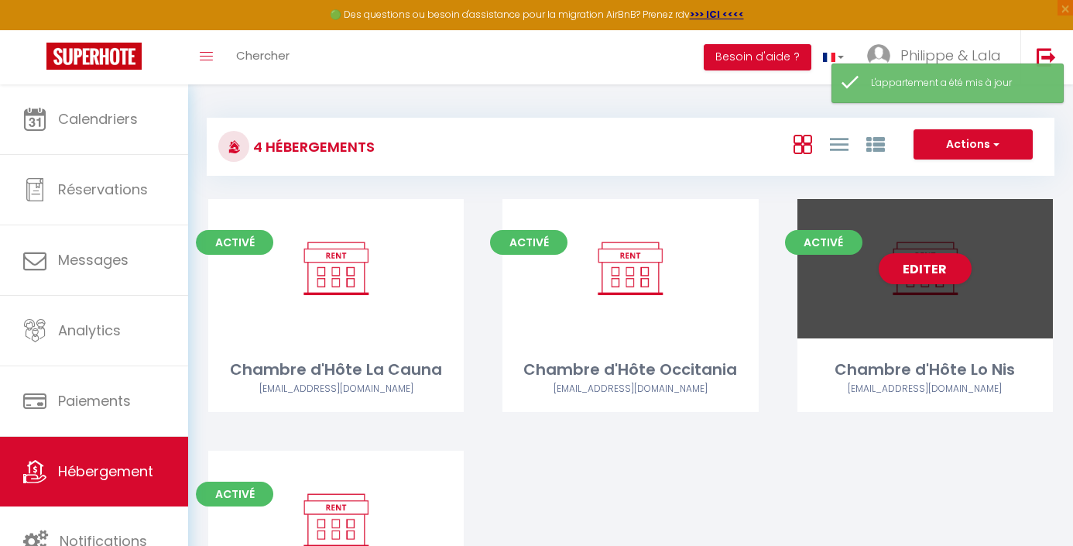
click at [919, 356] on div "Activé Editer Chambre d'Hôte Lo Nis [EMAIL_ADDRESS][DOMAIN_NAME]" at bounding box center [926, 305] width 256 height 213
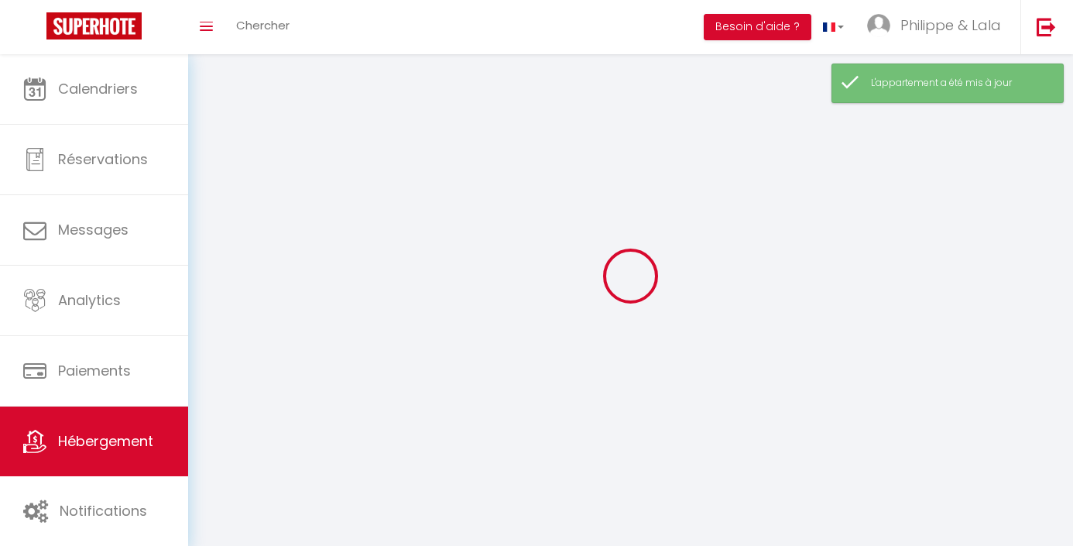
click at [919, 356] on div at bounding box center [631, 276] width 848 height 406
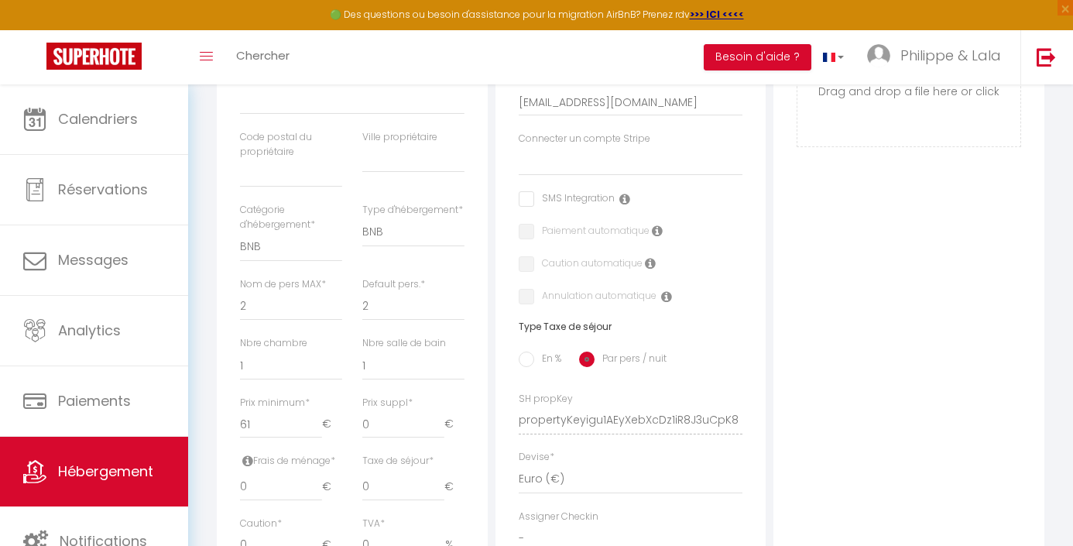
scroll to position [396, 0]
click at [262, 434] on input "61" at bounding box center [281, 422] width 82 height 28
click input "Enregistrer" at bounding box center [0, 0] width 0 height 0
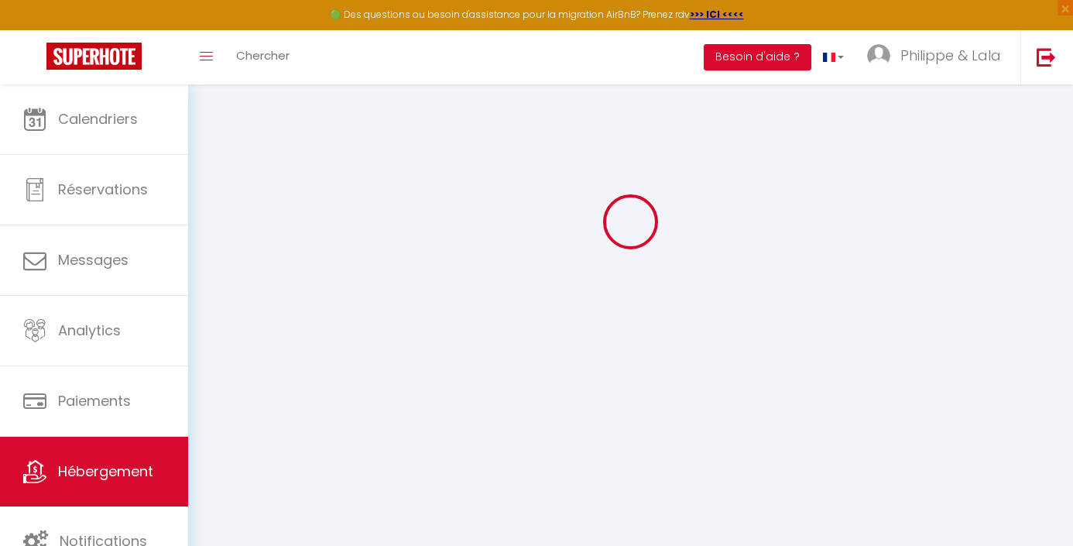
scroll to position [84, 0]
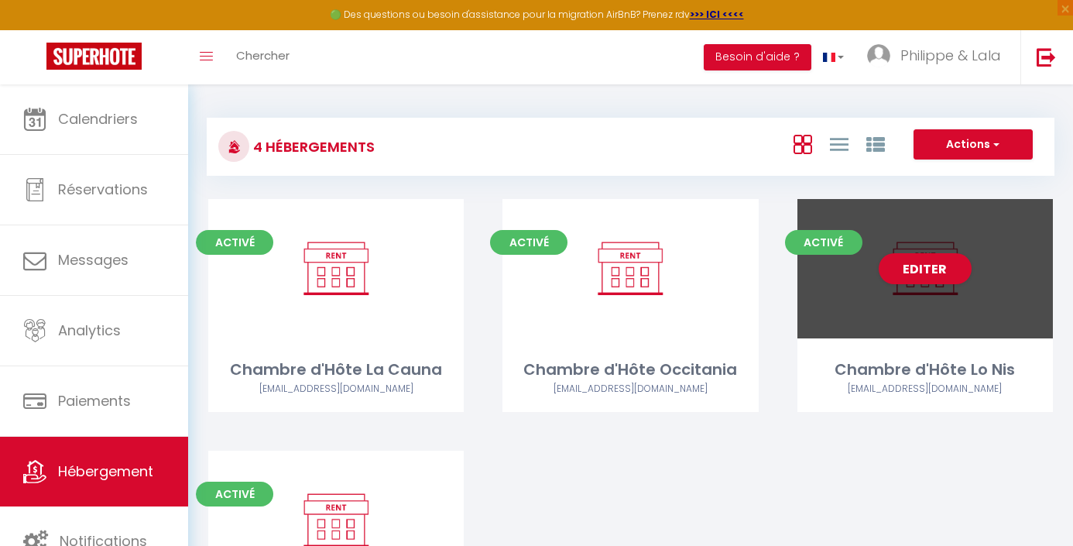
click at [901, 386] on div "[EMAIL_ADDRESS][DOMAIN_NAME]" at bounding box center [926, 389] width 256 height 15
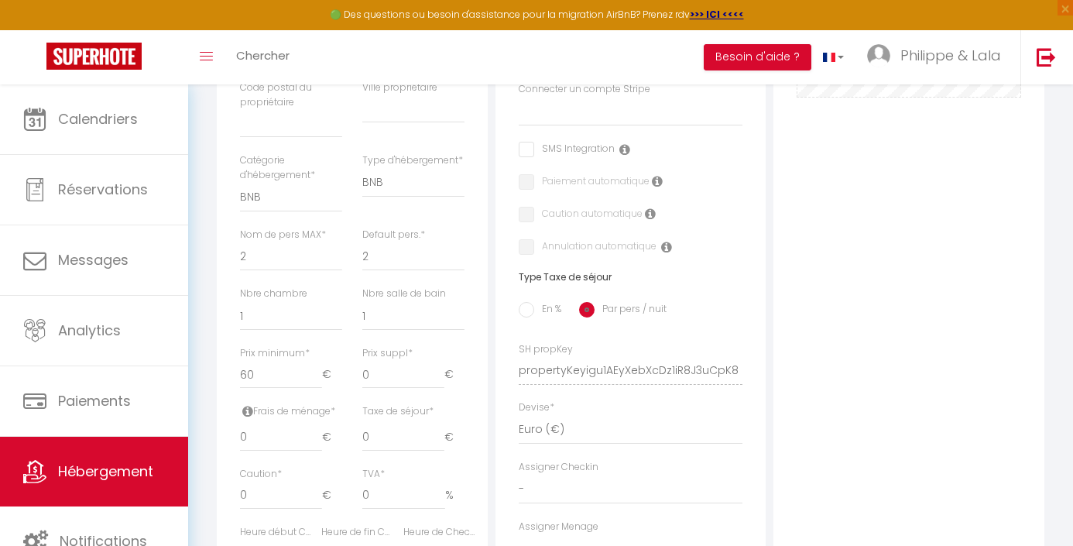
scroll to position [444, 0]
click at [261, 385] on input "60" at bounding box center [281, 374] width 82 height 28
click input "Enregistrer" at bounding box center [0, 0] width 0 height 0
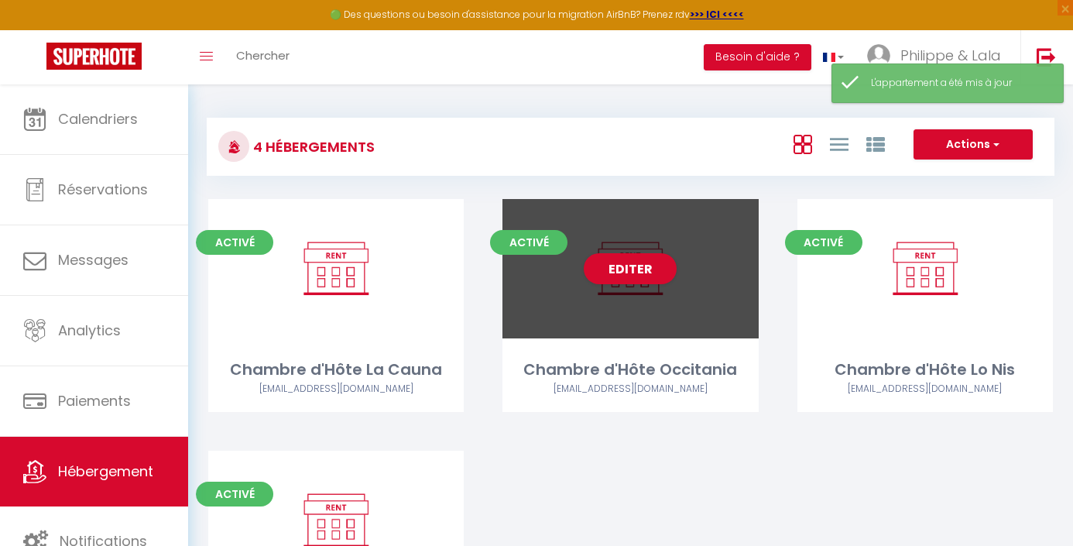
click at [619, 373] on div "Chambre d'Hôte Occitania" at bounding box center [631, 370] width 256 height 24
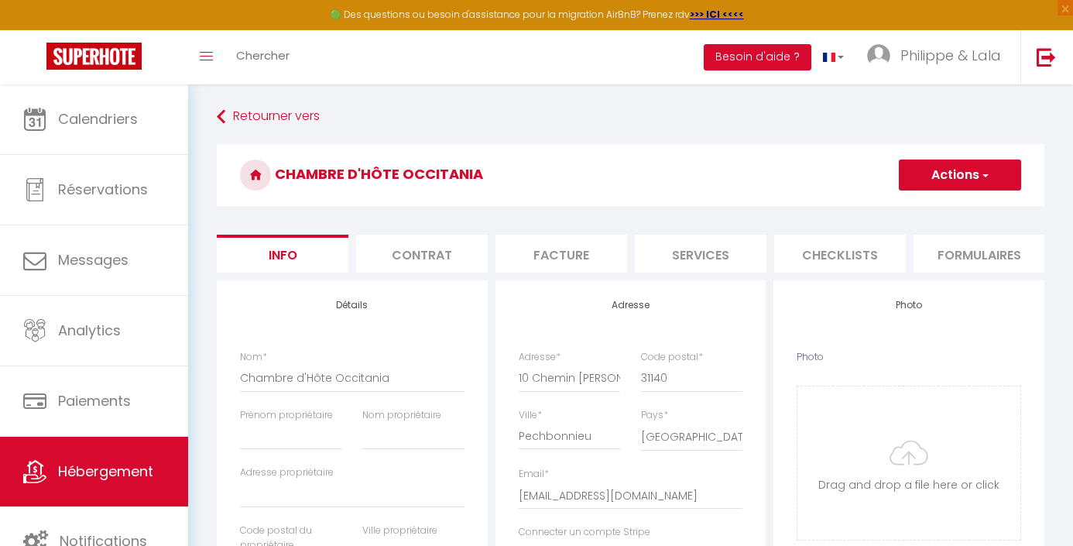
click at [969, 170] on button "Actions" at bounding box center [960, 175] width 122 height 31
click at [907, 208] on input "Enregistrer" at bounding box center [898, 208] width 57 height 15
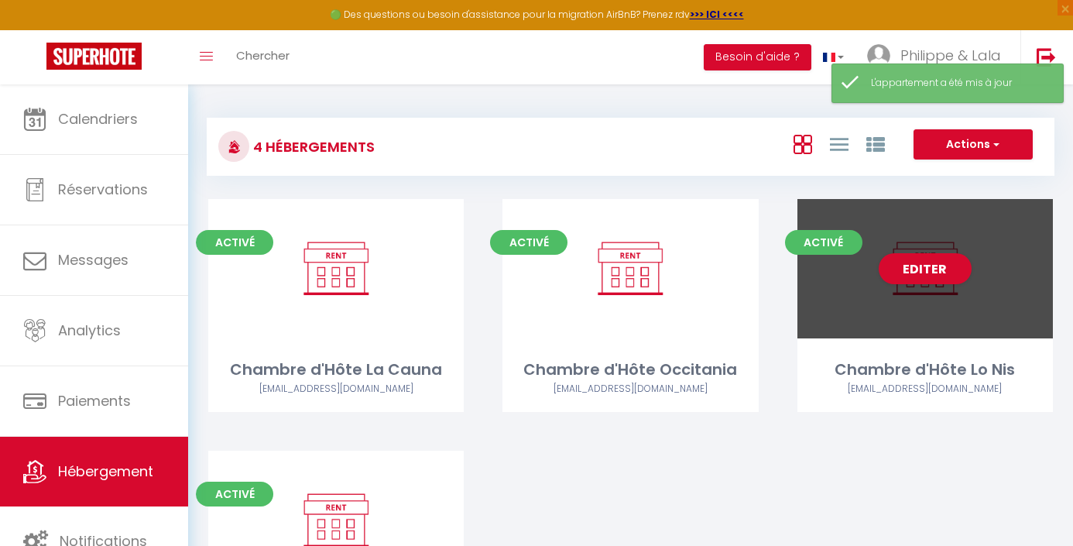
click at [916, 310] on div "Editer" at bounding box center [926, 268] width 256 height 139
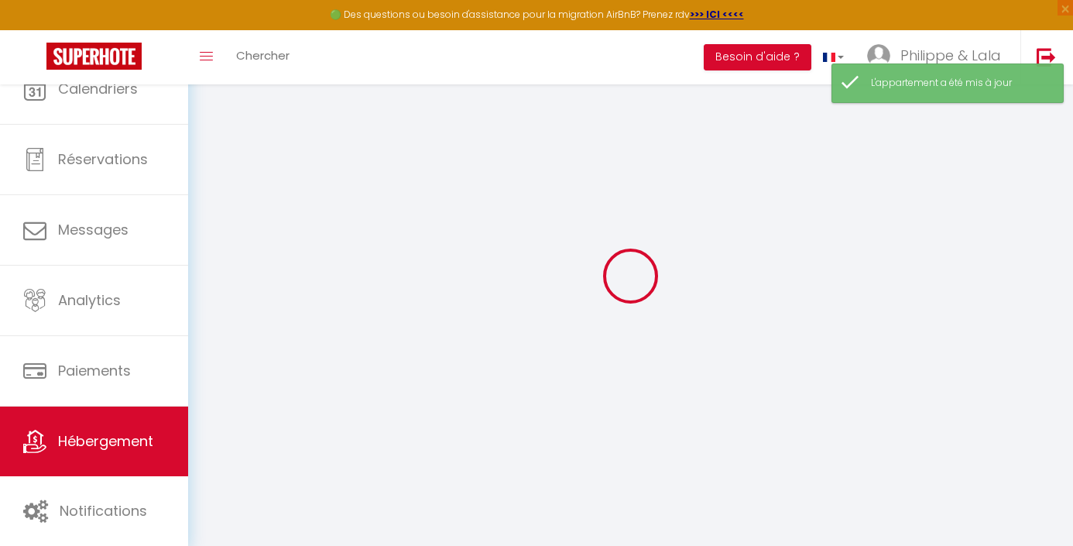
click at [916, 310] on div at bounding box center [631, 276] width 848 height 406
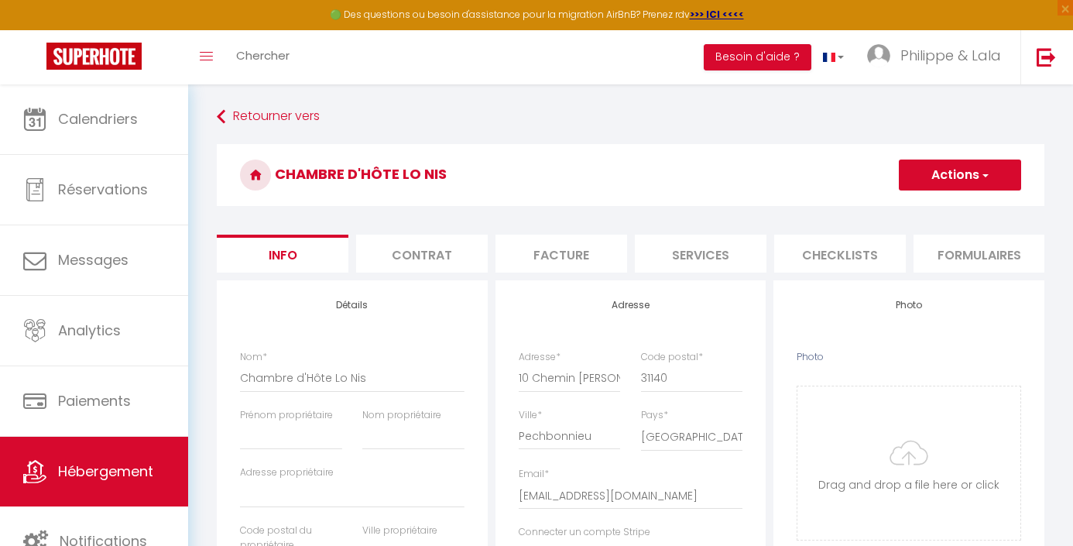
click at [973, 174] on button "Actions" at bounding box center [960, 175] width 122 height 31
click at [908, 211] on input "Enregistrer" at bounding box center [898, 208] width 57 height 15
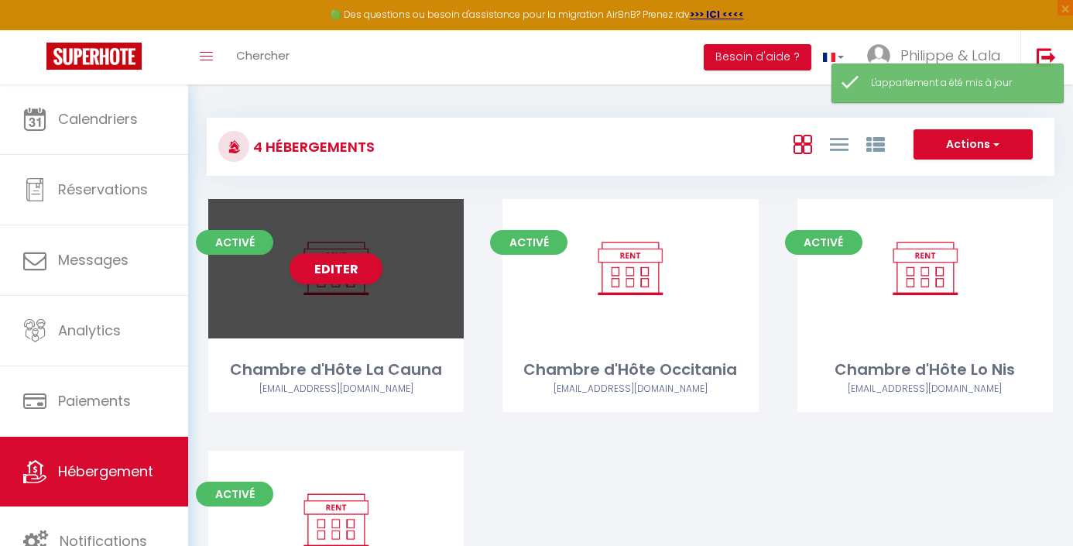
click at [341, 373] on div "Chambre d'Hôte La Cauna" at bounding box center [336, 370] width 256 height 24
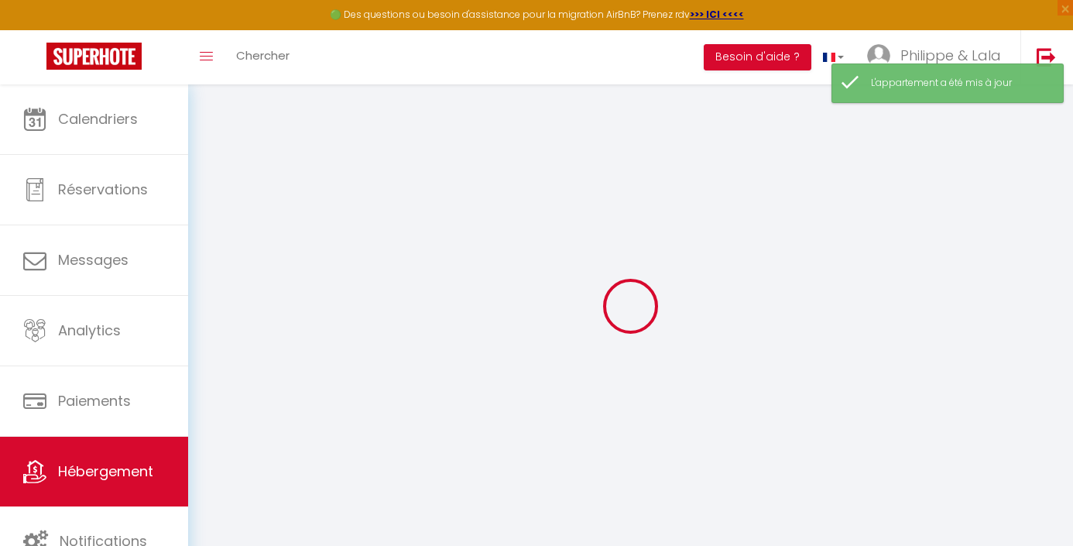
click at [341, 373] on div at bounding box center [631, 306] width 848 height 406
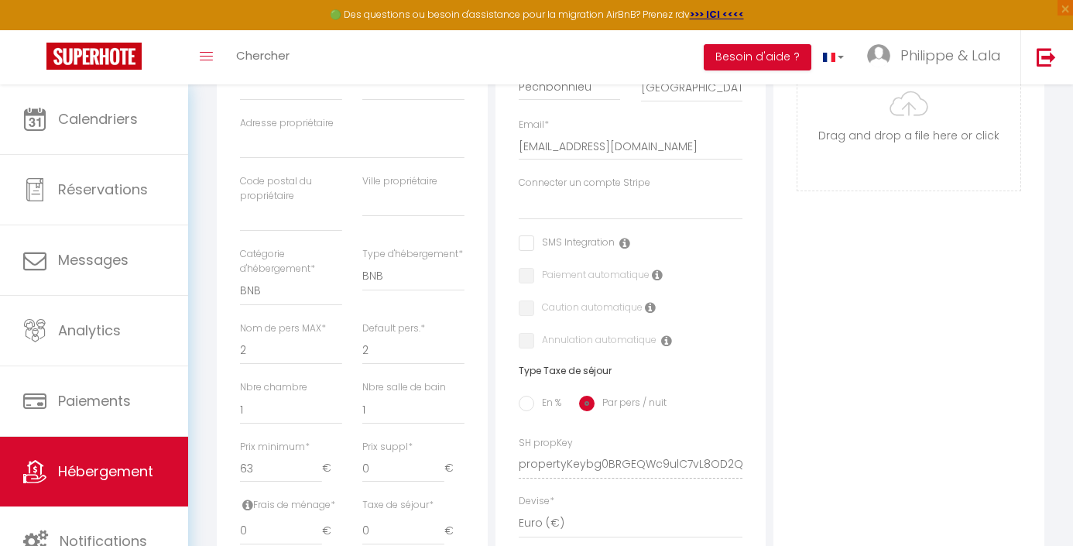
scroll to position [353, 0]
click at [283, 474] on input "63" at bounding box center [281, 465] width 82 height 28
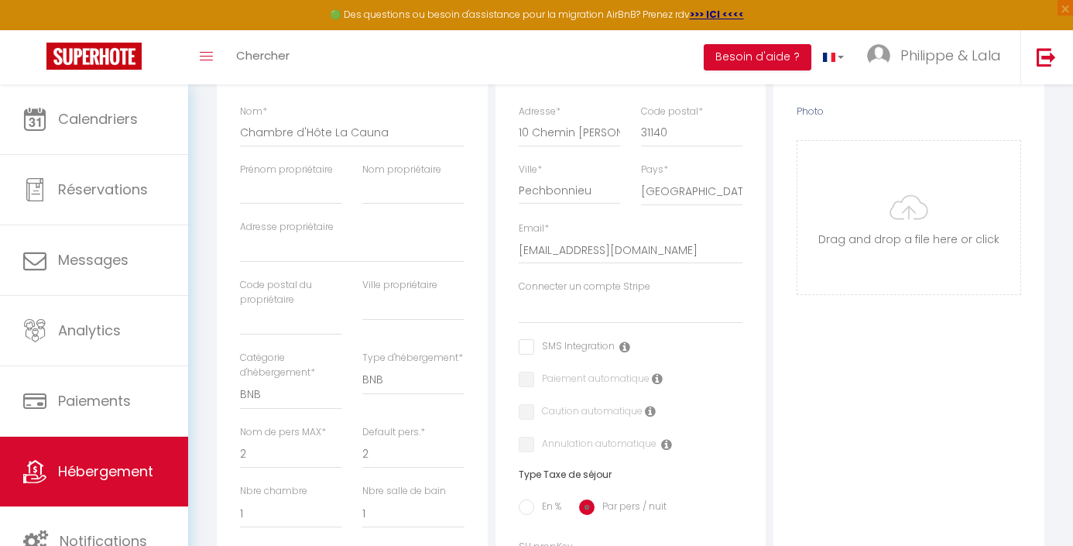
scroll to position [0, 0]
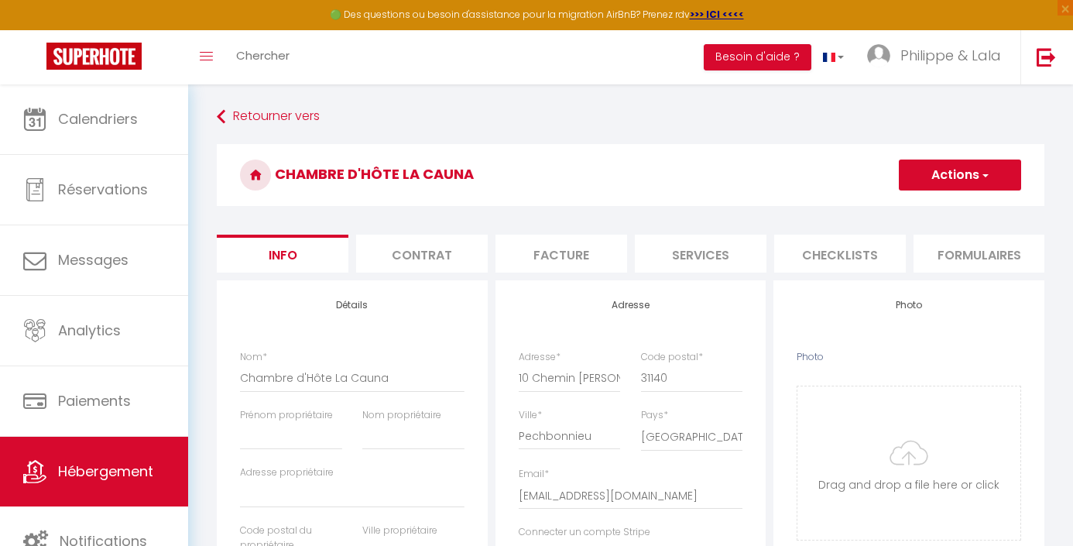
click at [965, 179] on button "Actions" at bounding box center [960, 175] width 122 height 31
click at [900, 209] on input "Enregistrer" at bounding box center [898, 208] width 57 height 15
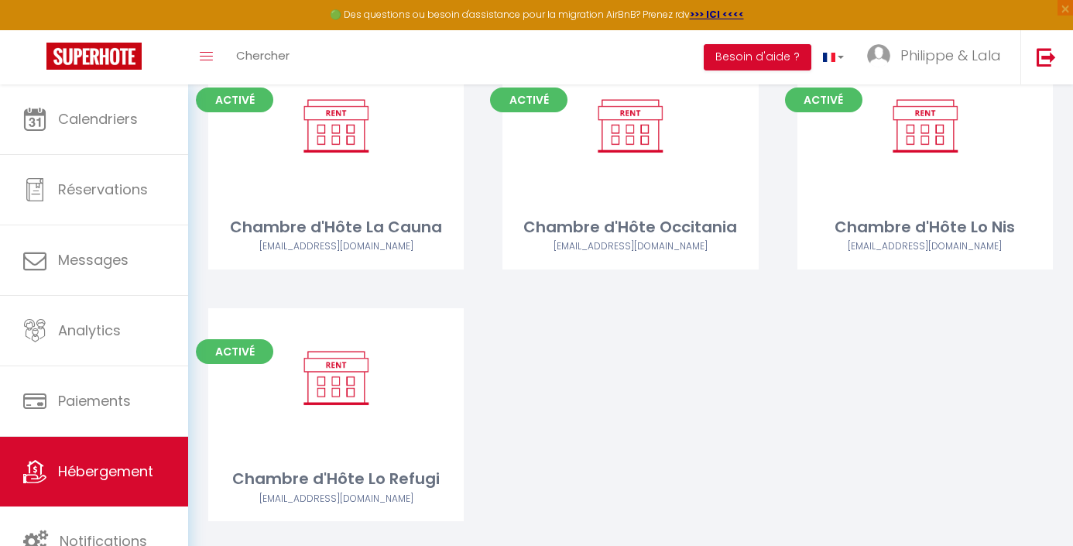
scroll to position [175, 0]
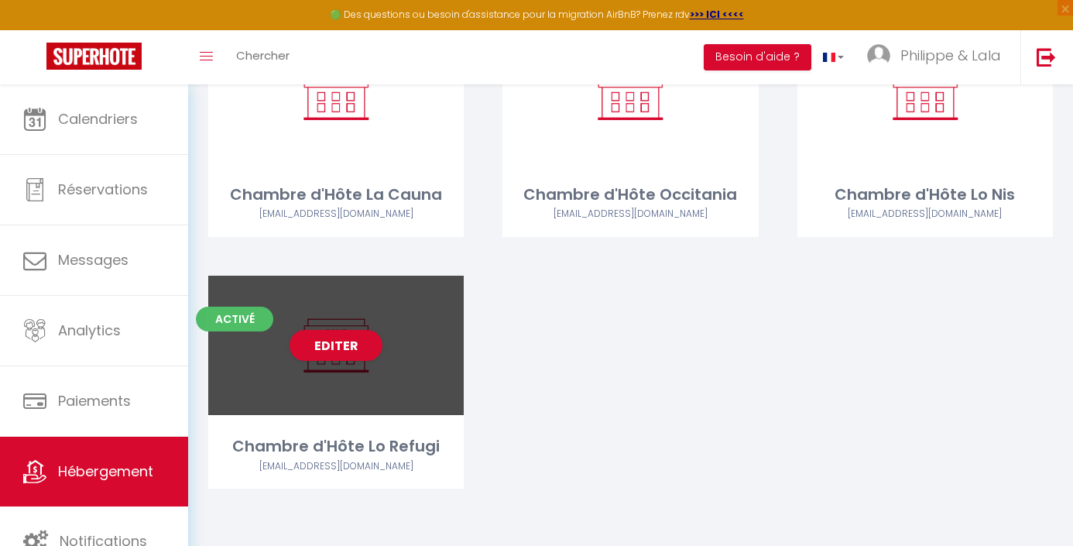
click at [343, 453] on div "Chambre d'Hôte Lo Refugi" at bounding box center [336, 446] width 256 height 24
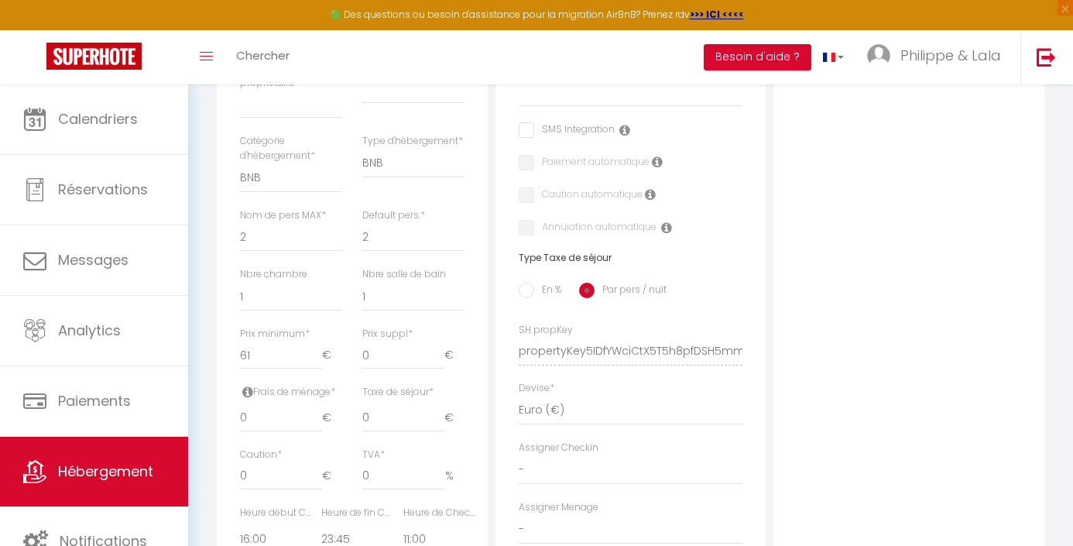
scroll to position [479, 0]
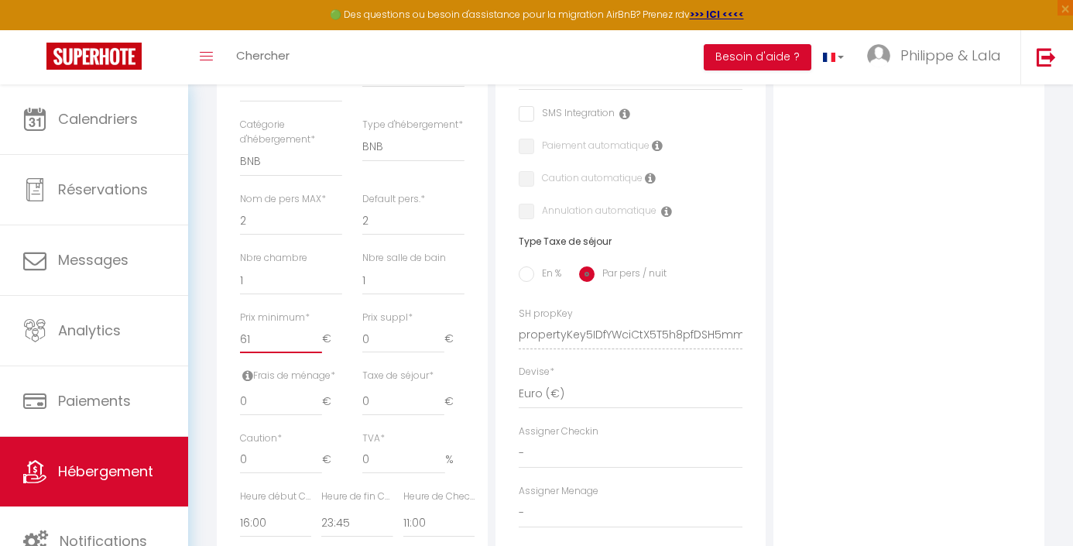
click at [259, 352] on input "61" at bounding box center [281, 339] width 82 height 28
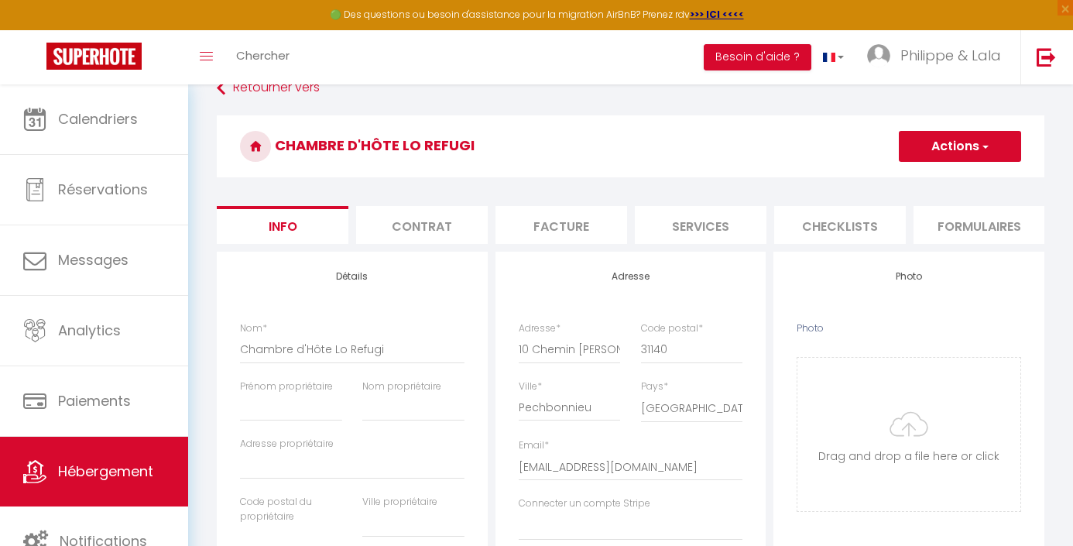
scroll to position [26, 0]
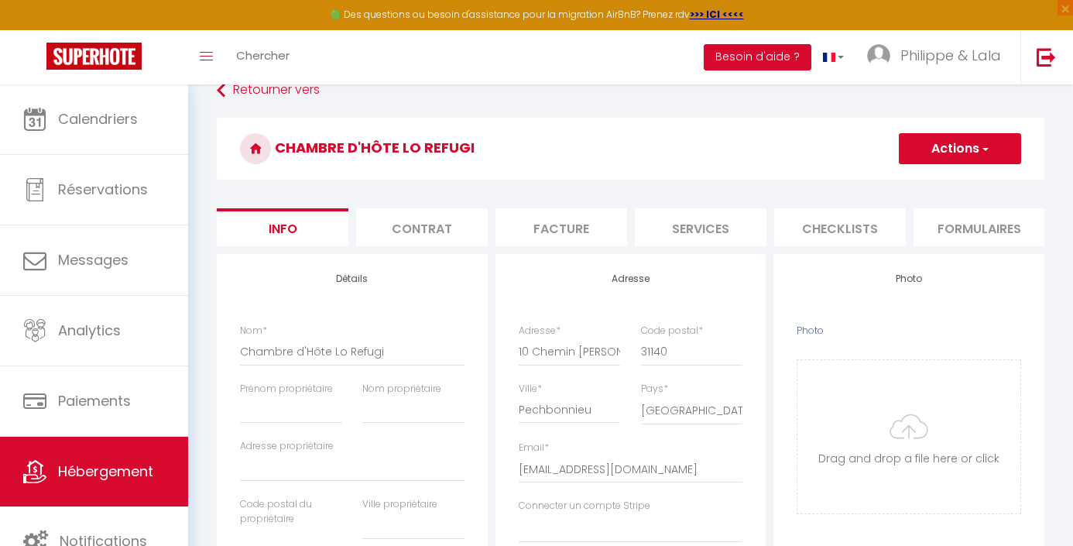
click at [955, 149] on button "Actions" at bounding box center [960, 148] width 122 height 31
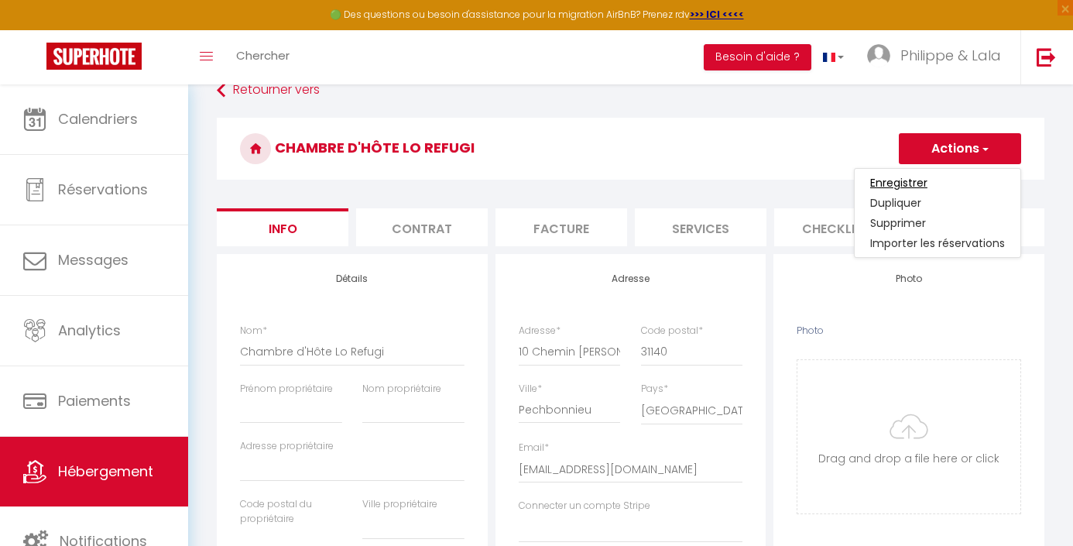
click at [910, 184] on input "Enregistrer" at bounding box center [898, 182] width 57 height 15
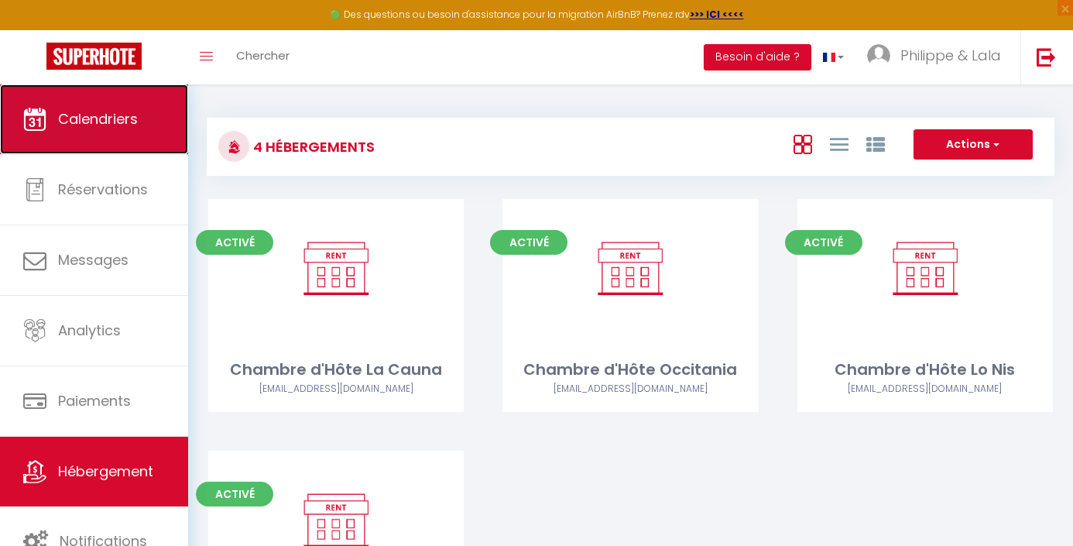
click at [81, 118] on span "Calendriers" at bounding box center [98, 118] width 80 height 19
